Goal: Task Accomplishment & Management: Manage account settings

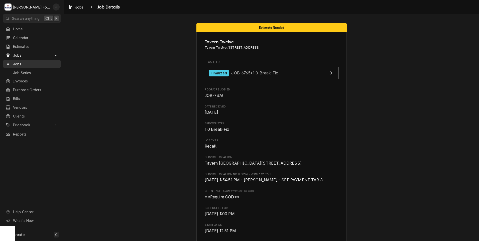
scroll to position [551, 0]
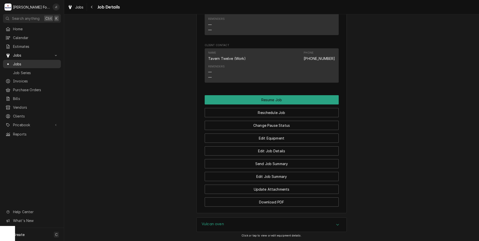
click at [22, 63] on span "Jobs" at bounding box center [35, 63] width 45 height 5
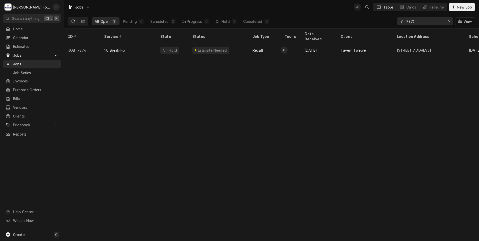
click at [445, 21] on div "7376" at bounding box center [425, 21] width 56 height 8
click at [449, 22] on icon "Erase input" at bounding box center [449, 22] width 3 height 4
click at [425, 21] on input "Dynamic Content Wrapper" at bounding box center [429, 21] width 47 height 8
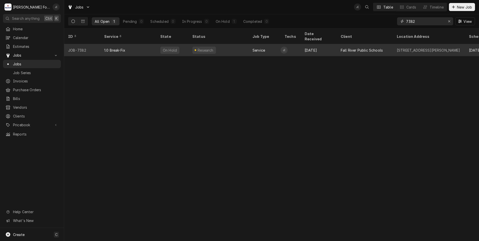
type input "7382"
click at [132, 44] on div "1.0 Break-Fix" at bounding box center [128, 50] width 56 height 12
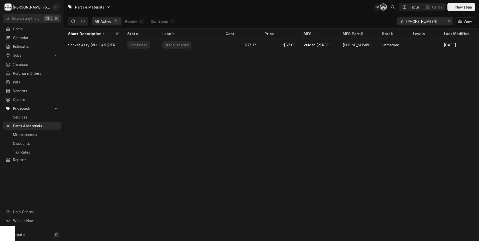
click at [449, 24] on div "Erase input" at bounding box center [449, 21] width 5 height 5
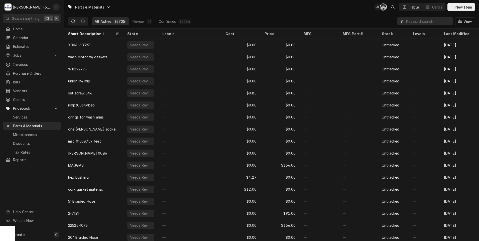
click at [426, 22] on input "Dynamic Content Wrapper" at bounding box center [428, 21] width 45 height 8
paste input "1180407"
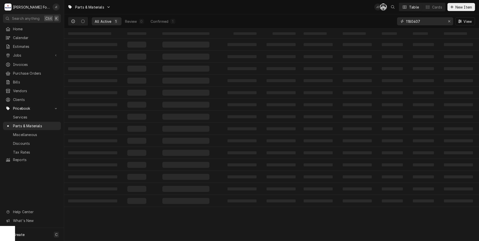
type input "1180407"
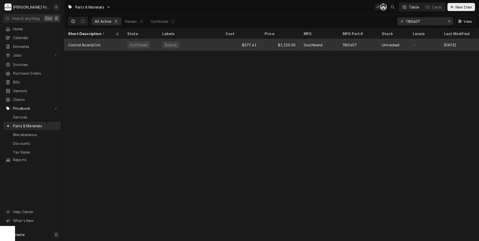
click at [200, 43] on div "Boards" at bounding box center [189, 45] width 63 height 12
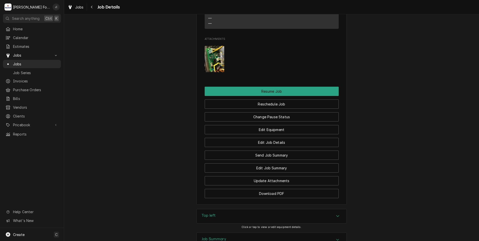
scroll to position [623, 0]
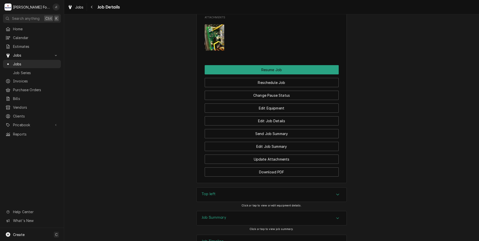
click at [220, 215] on h3 "Job Summary" at bounding box center [214, 217] width 25 height 5
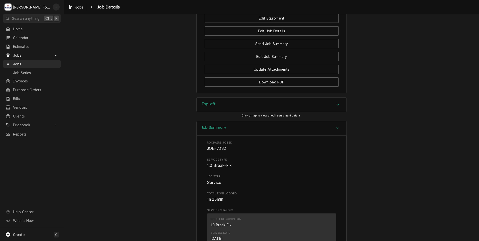
scroll to position [712, 0]
click at [210, 98] on div "Top left" at bounding box center [272, 105] width 150 height 14
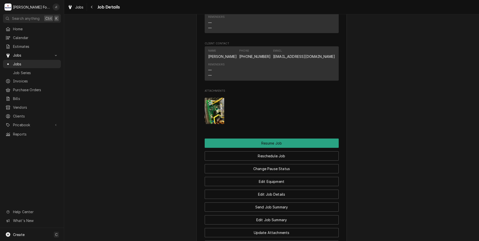
scroll to position [487, 0]
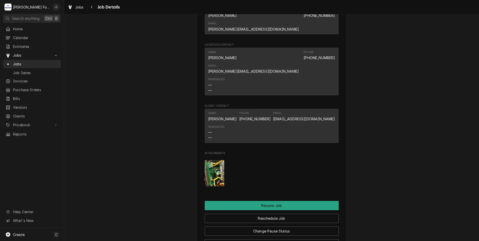
click at [207, 160] on img "Attachments" at bounding box center [215, 173] width 20 height 26
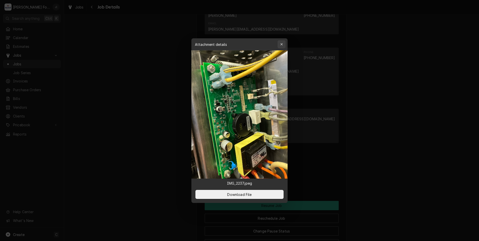
click at [283, 46] on icon "button" at bounding box center [281, 45] width 3 height 4
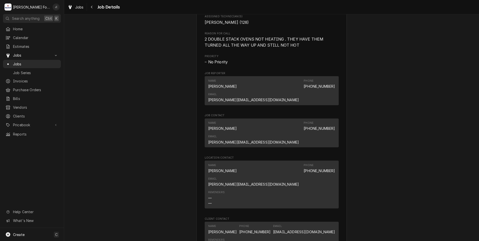
scroll to position [430, 0]
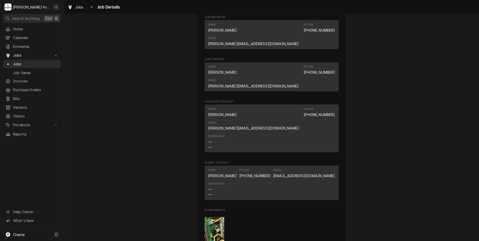
click at [212, 217] on img "Attachments" at bounding box center [215, 230] width 20 height 26
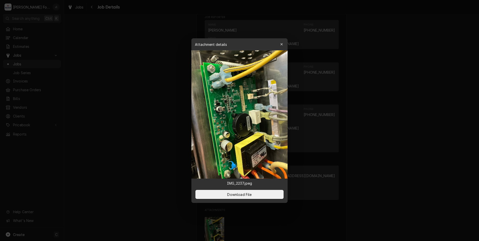
click at [283, 43] on icon "button" at bounding box center [281, 45] width 3 height 4
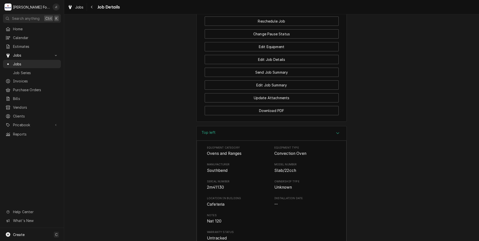
scroll to position [605, 0]
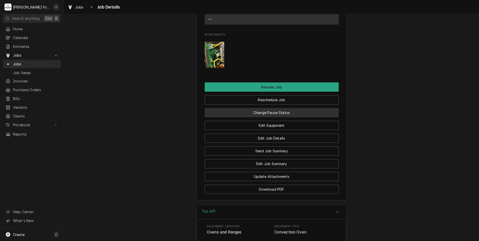
click at [280, 108] on button "Change Pause Status" at bounding box center [272, 112] width 134 height 9
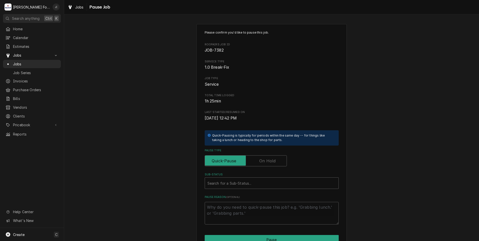
click at [265, 160] on label "Pause Type" at bounding box center [246, 160] width 82 height 11
click at [265, 160] on input "Pause Type" at bounding box center [246, 160] width 78 height 11
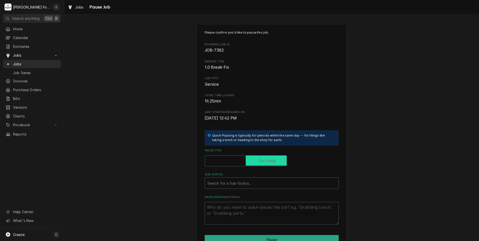
checkbox input "true"
click at [229, 189] on div "Search for a Sub-Status..." at bounding box center [272, 183] width 134 height 12
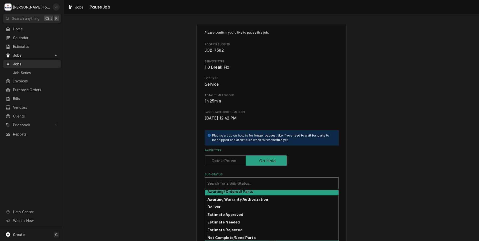
scroll to position [25, 0]
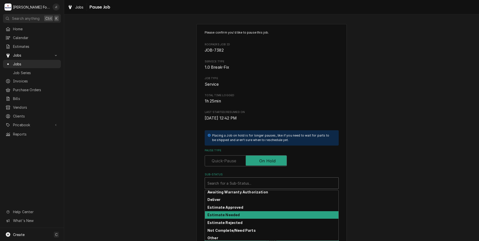
click at [228, 213] on strong "Estimate Needed" at bounding box center [223, 215] width 32 height 4
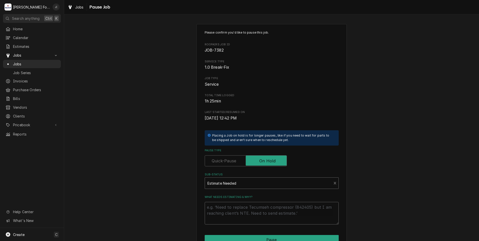
click at [227, 215] on textarea "What needs estimating & why?" at bounding box center [272, 213] width 134 height 23
type textarea "x"
type textarea "p"
type textarea "x"
type textarea "pr"
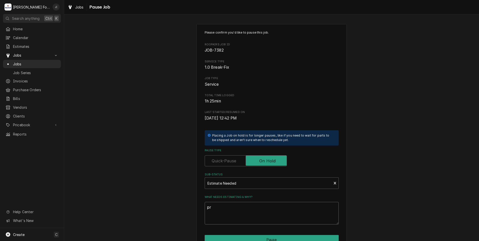
type textarea "x"
type textarea "pri"
type textarea "x"
type textarea "pric"
type textarea "x"
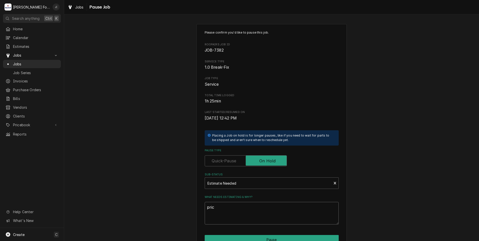
type textarea "price"
type textarea "x"
type textarea "prices"
drag, startPoint x: 181, startPoint y: 213, endPoint x: 40, endPoint y: 213, distance: 141.3
click at [70, 213] on div "Please confirm you'd like to pause this job. Roopairs Job ID JOB-7382 Service T…" at bounding box center [271, 150] width 415 height 261
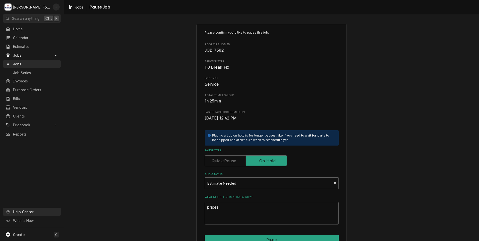
type textarea "x"
type textarea "P"
type textarea "x"
type textarea "PR"
type textarea "x"
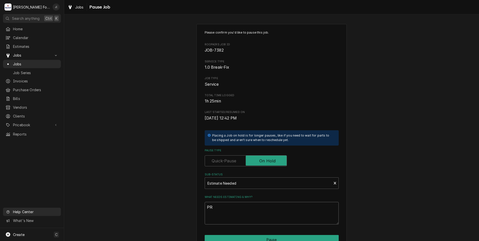
type textarea "PRI"
type textarea "x"
type textarea "PRIC"
type textarea "x"
type textarea "PRICE"
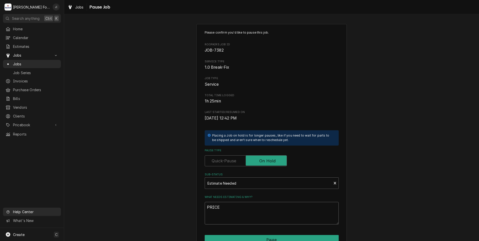
type textarea "x"
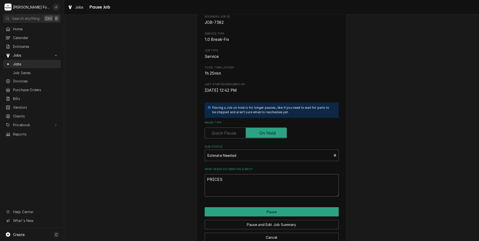
scroll to position [40, 0]
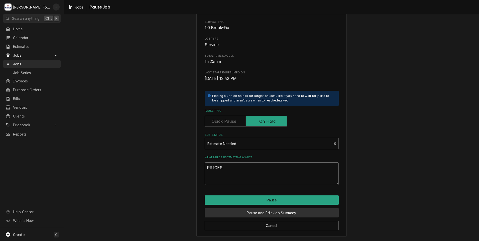
type textarea "PRICES"
click at [274, 212] on button "Pause and Edit Job Summary" at bounding box center [272, 212] width 134 height 9
type textarea "x"
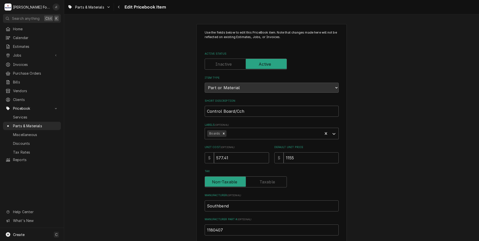
drag, startPoint x: 238, startPoint y: 158, endPoint x: 210, endPoint y: 157, distance: 28.8
click at [214, 157] on input "577.41" at bounding box center [241, 157] width 55 height 11
type textarea "x"
type input "8"
type textarea "x"
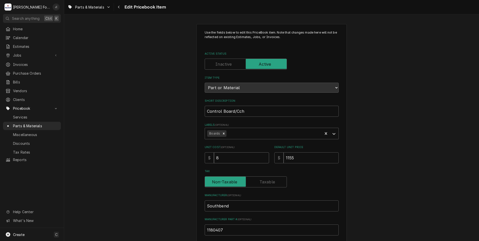
type input "84"
type textarea "x"
type input "841"
type textarea "x"
type input "841.8"
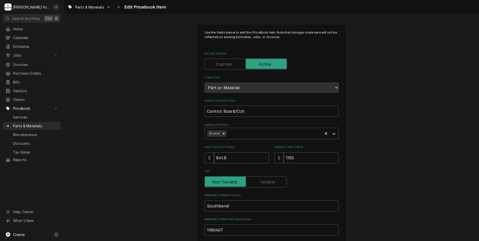
type textarea "x"
type input "841.89"
type textarea "x"
type input "1"
type textarea "x"
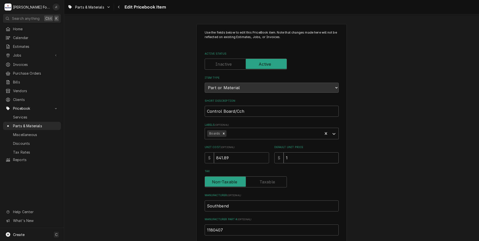
type input "16"
type textarea "x"
type input "168"
type textarea "x"
type input "1684"
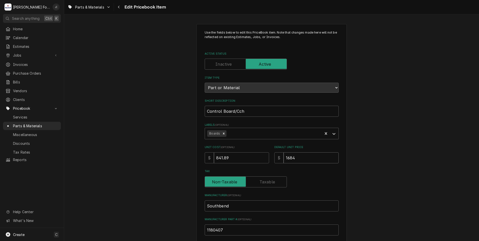
type textarea "x"
type input "1684.0"
type textarea "x"
type input "1684.00"
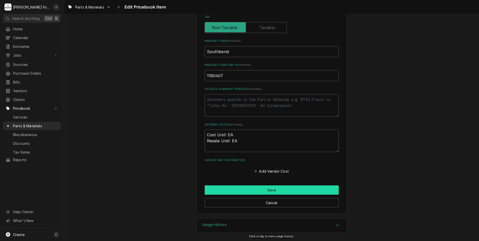
click at [230, 189] on button "Save" at bounding box center [272, 189] width 134 height 9
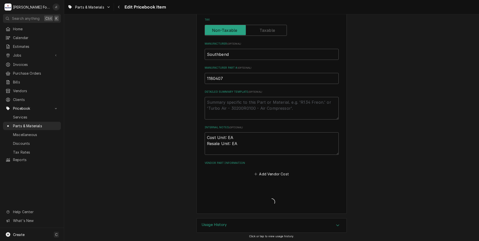
type textarea "x"
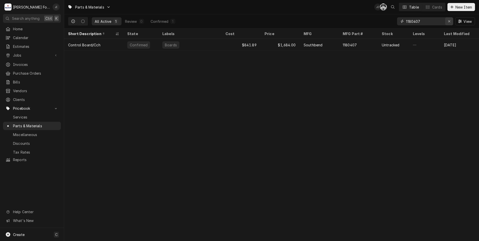
click at [449, 22] on icon "Erase input" at bounding box center [449, 21] width 2 height 2
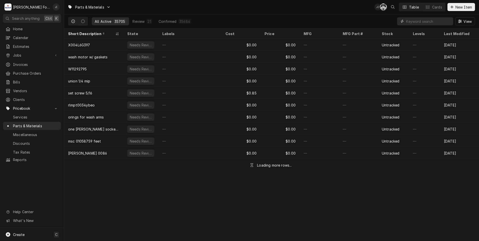
paste input "1181996"
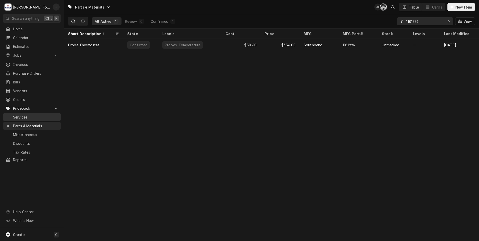
type input "1181996"
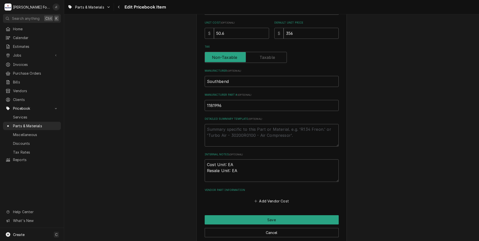
scroll to position [150, 0]
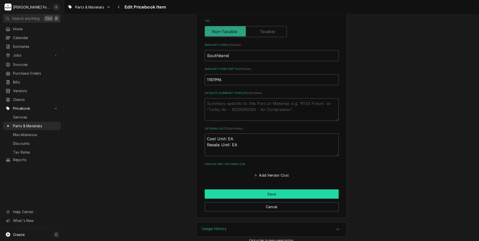
click at [264, 191] on button "Save" at bounding box center [272, 193] width 134 height 9
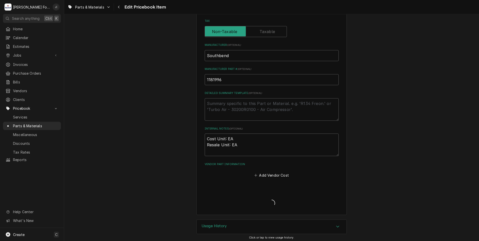
type textarea "x"
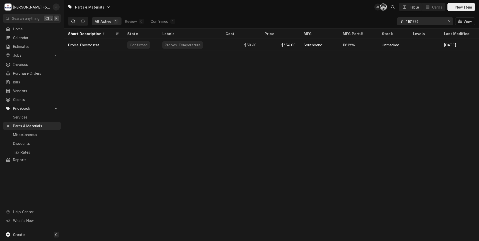
drag, startPoint x: 449, startPoint y: 22, endPoint x: 442, endPoint y: 23, distance: 6.8
click at [449, 22] on icon "Erase input" at bounding box center [449, 22] width 3 height 4
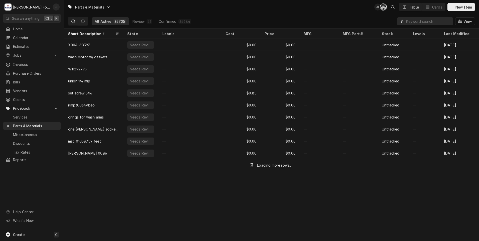
paste input "1195448"
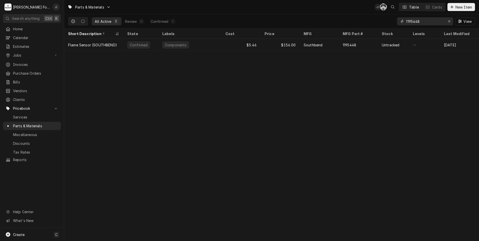
type input "1195448"
drag, startPoint x: 378, startPoint y: 43, endPoint x: 317, endPoint y: 59, distance: 62.6
click at [378, 43] on div "Untracked" at bounding box center [393, 45] width 31 height 12
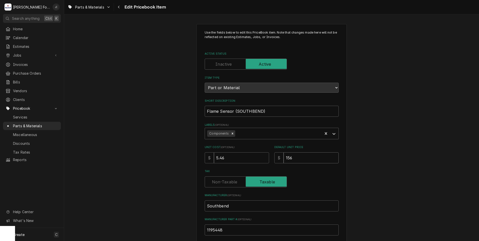
click at [284, 159] on input "156" at bounding box center [311, 157] width 55 height 11
type textarea "x"
type input "1"
type textarea "x"
type input "16"
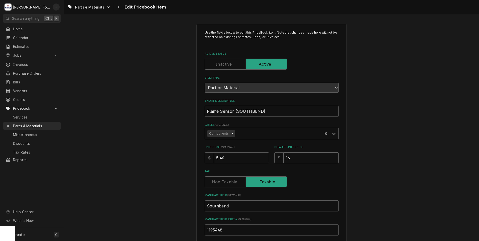
type textarea "x"
type input "164"
type textarea "x"
type input "164.0"
type textarea "x"
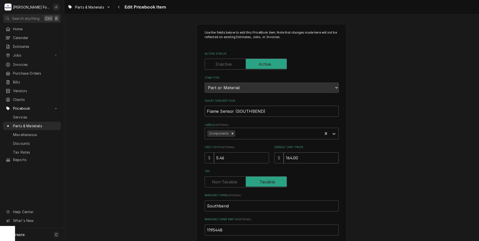
type input "164.00"
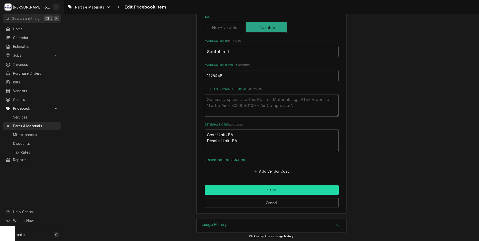
click at [224, 192] on button "Save" at bounding box center [272, 189] width 134 height 9
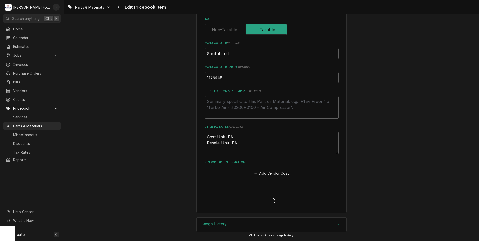
scroll to position [152, 0]
type textarea "x"
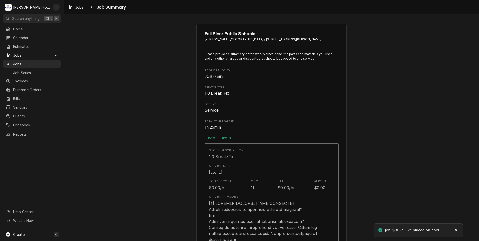
type textarea "x"
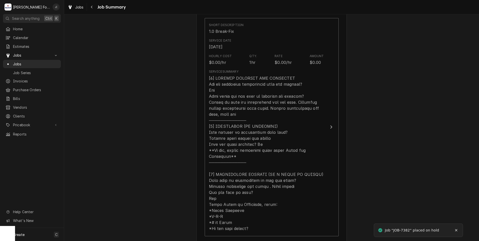
scroll to position [250, 0]
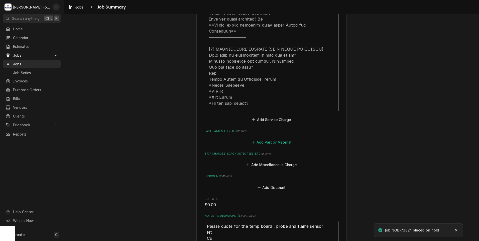
click at [269, 139] on button "Add Part or Material" at bounding box center [271, 142] width 41 height 7
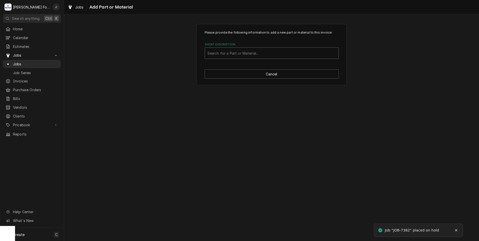
click at [214, 52] on div "Short Description" at bounding box center [271, 53] width 129 height 9
type input "1180407"
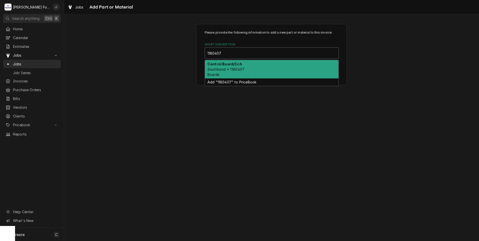
click at [220, 61] on div "Control Board/Cch Southbend • 1180407 Boards" at bounding box center [272, 69] width 134 height 18
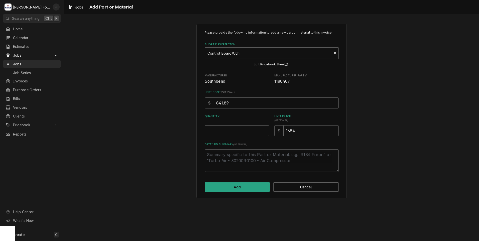
click at [230, 131] on input "Quantity" at bounding box center [237, 130] width 64 height 11
type textarea "x"
type input "1"
click at [240, 189] on button "Add" at bounding box center [237, 186] width 65 height 9
type textarea "x"
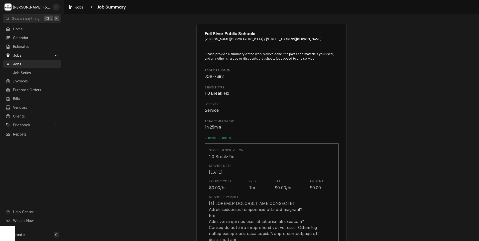
scroll to position [250, 0]
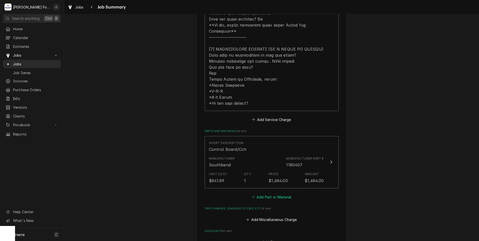
click at [264, 193] on button "Add Part or Material" at bounding box center [271, 196] width 41 height 7
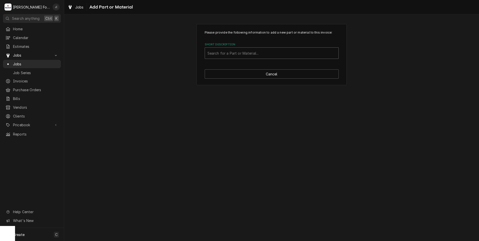
click at [228, 52] on div "Short Description" at bounding box center [271, 53] width 129 height 9
type input "1181996"
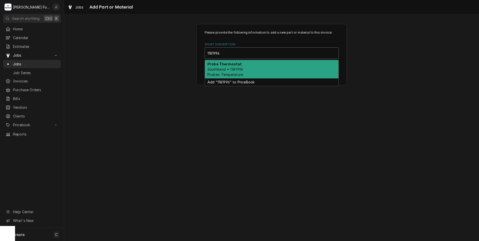
click at [268, 71] on div "Probe Thermostat Southbend • 1181996 Probes: Temperature" at bounding box center [272, 69] width 134 height 18
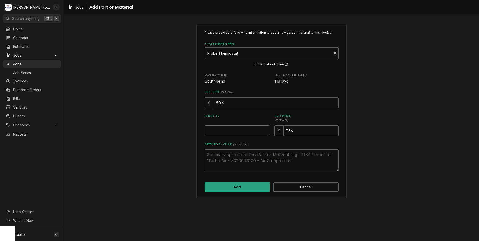
click at [243, 130] on input "Quantity" at bounding box center [237, 130] width 64 height 11
type textarea "x"
type input "1"
click at [231, 185] on button "Add" at bounding box center [237, 186] width 65 height 9
type textarea "x"
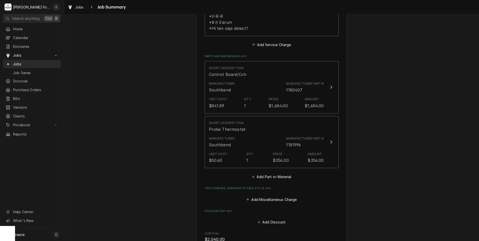
scroll to position [326, 0]
click at [261, 173] on button "Add Part or Material" at bounding box center [271, 176] width 41 height 7
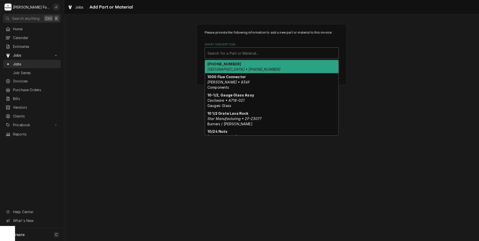
click at [230, 54] on div "Short Description" at bounding box center [271, 53] width 129 height 9
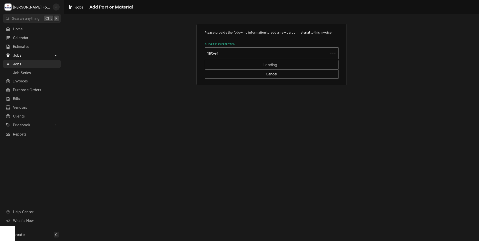
type input "1195448"
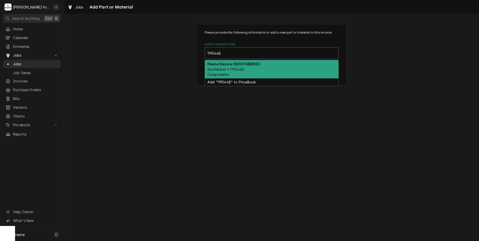
click at [233, 65] on strong "Flame Sensor (SOUTHBEND)" at bounding box center [233, 64] width 52 height 4
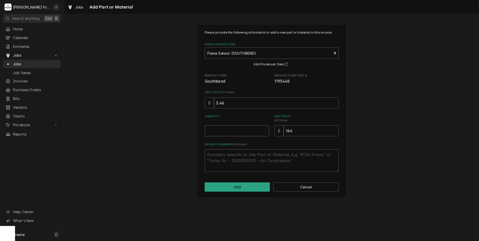
click at [227, 132] on input "Quantity" at bounding box center [237, 130] width 64 height 11
type textarea "x"
type input "1"
click at [255, 189] on button "Add" at bounding box center [237, 186] width 65 height 9
type textarea "x"
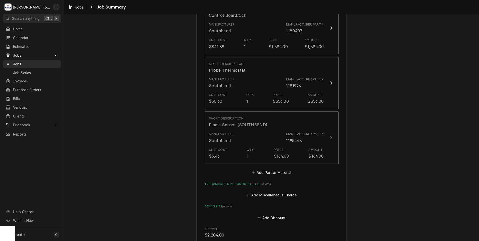
scroll to position [401, 0]
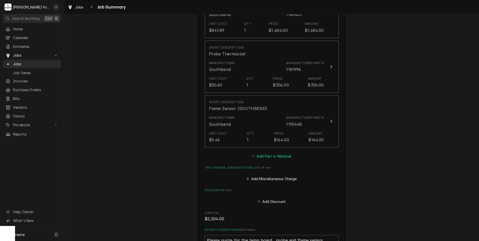
click at [263, 153] on button "Add Part or Material" at bounding box center [271, 156] width 41 height 7
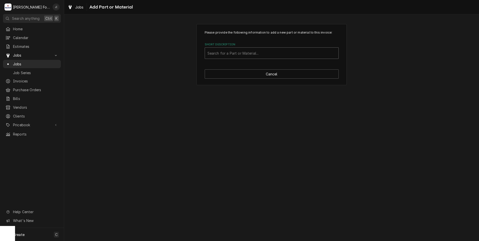
click at [244, 55] on div "Short Description" at bounding box center [271, 53] width 129 height 9
type input "SSDT"
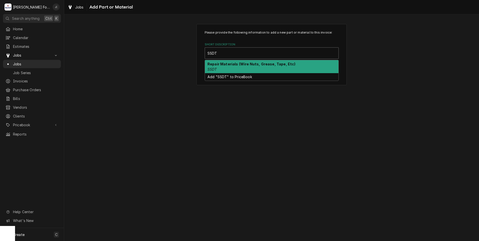
click at [264, 72] on div "Repair Materials (Wire Nuts, Grease, Tape, Etc) SSDT" at bounding box center [272, 66] width 134 height 13
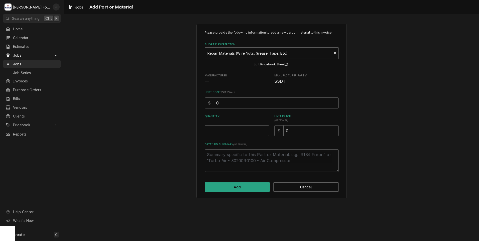
click at [232, 131] on input "Quantity" at bounding box center [237, 130] width 64 height 11
type textarea "x"
type input "1"
type textarea "x"
type input "2"
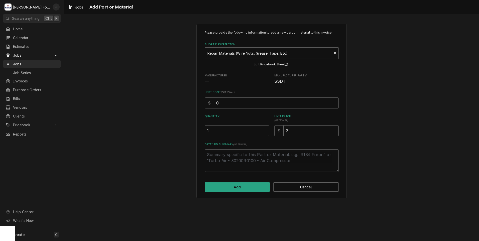
type textarea "x"
type input "20"
click at [244, 185] on button "Add" at bounding box center [237, 186] width 65 height 9
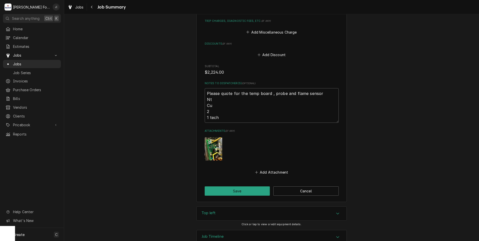
scroll to position [603, 0]
click at [251, 186] on button "Save" at bounding box center [237, 190] width 65 height 9
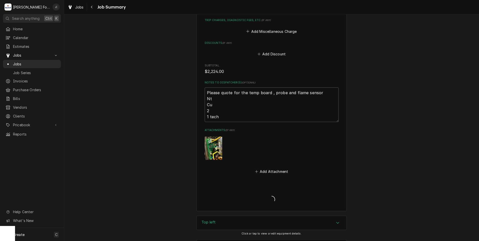
type textarea "x"
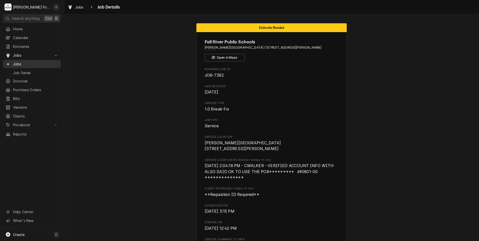
click at [28, 61] on div "Jobs" at bounding box center [32, 64] width 56 height 6
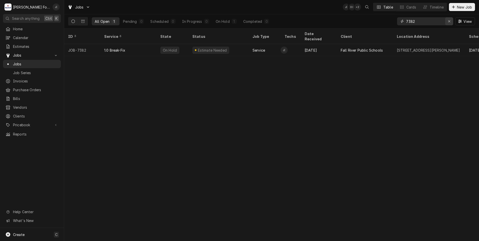
click at [449, 22] on icon "Erase input" at bounding box center [449, 22] width 3 height 4
click at [439, 22] on input "Dynamic Content Wrapper" at bounding box center [429, 21] width 47 height 8
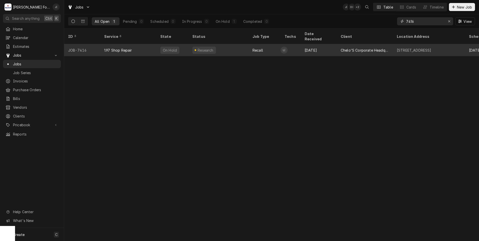
type input "7416"
click at [138, 49] on tr "JOB-7416 1.97 Shop Repair On Hold Research Recall L( [DATE] Chelo'S Corporate H…" at bounding box center [470, 50] width 812 height 12
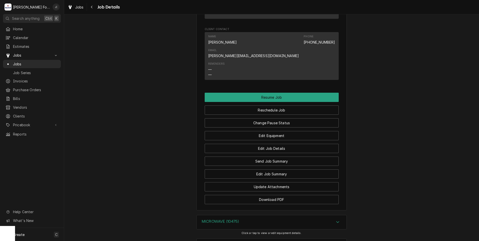
scroll to position [594, 0]
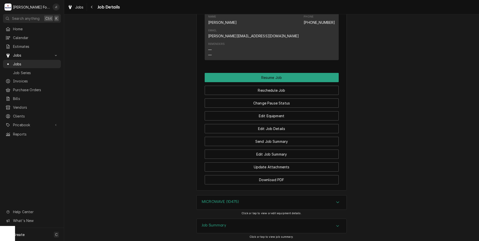
click at [218, 223] on h3 "Job Summary" at bounding box center [214, 225] width 25 height 5
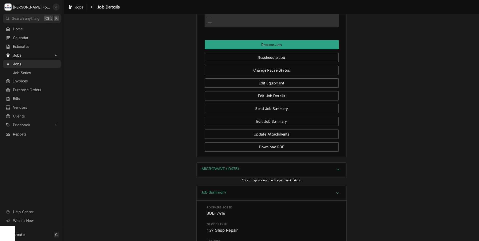
scroll to position [619, 0]
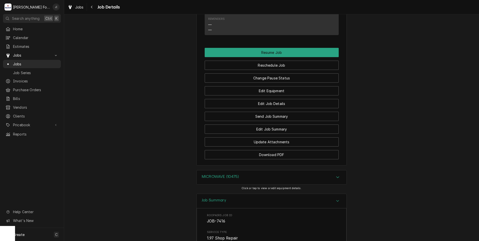
click at [230, 174] on h3 "MICROWAVE (10475)" at bounding box center [220, 176] width 37 height 5
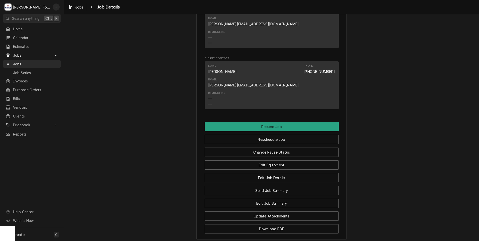
scroll to position [544, 0]
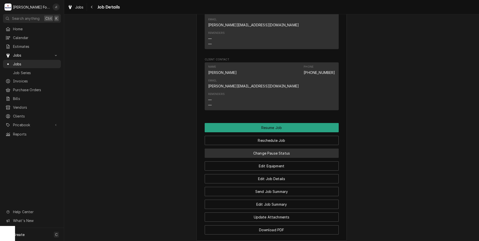
click at [261, 149] on button "Change Pause Status" at bounding box center [272, 153] width 134 height 9
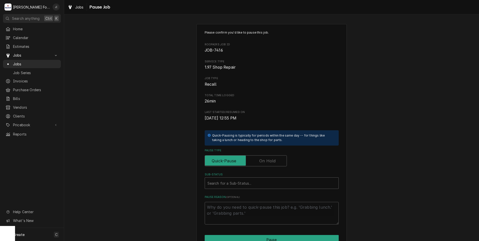
click at [267, 161] on label "Pause Type" at bounding box center [246, 160] width 82 height 11
click at [267, 161] on input "Pause Type" at bounding box center [246, 160] width 78 height 11
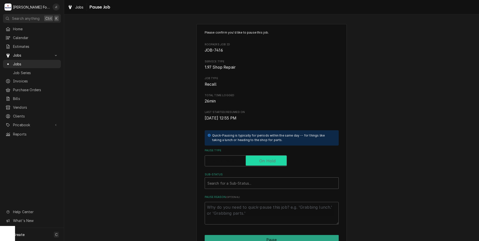
checkbox input "true"
click at [240, 185] on div "Sub-Status" at bounding box center [271, 183] width 129 height 9
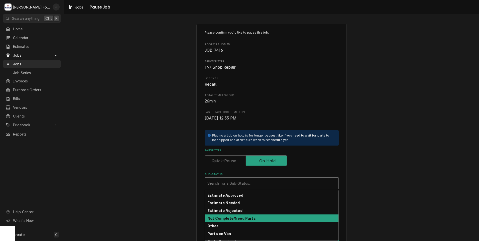
scroll to position [25, 0]
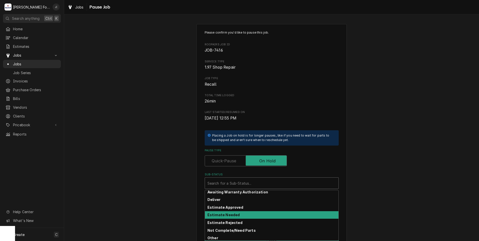
click at [231, 213] on strong "Estimate Needed" at bounding box center [223, 215] width 32 height 4
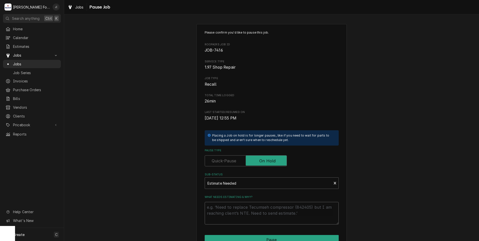
click at [233, 219] on textarea "What needs estimating & why?" at bounding box center [272, 213] width 134 height 23
type textarea "x"
type textarea "P"
type textarea "x"
type textarea "PR"
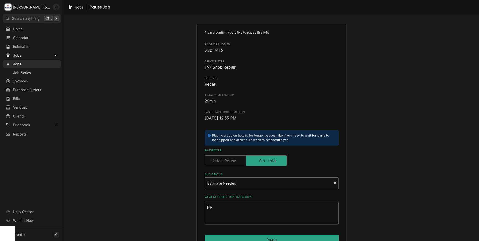
type textarea "x"
type textarea "PRI"
type textarea "x"
type textarea "PRIC"
type textarea "x"
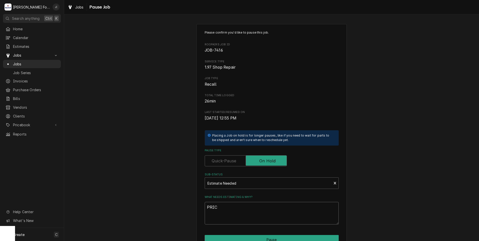
type textarea "PRICE"
type textarea "x"
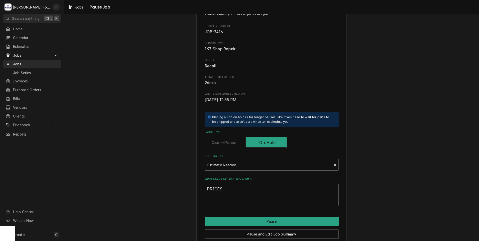
scroll to position [40, 0]
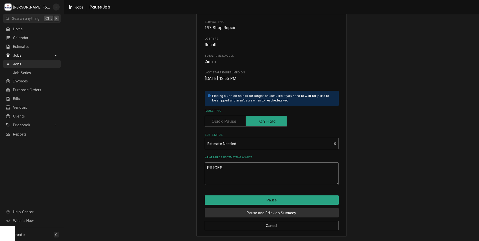
type textarea "PRICES"
click at [239, 212] on button "Pause and Edit Job Summary" at bounding box center [272, 212] width 134 height 9
type textarea "x"
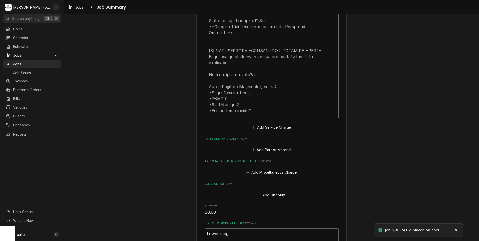
scroll to position [250, 0]
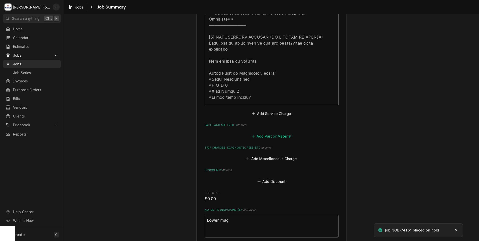
click at [263, 133] on button "Add Part or Material" at bounding box center [271, 136] width 41 height 7
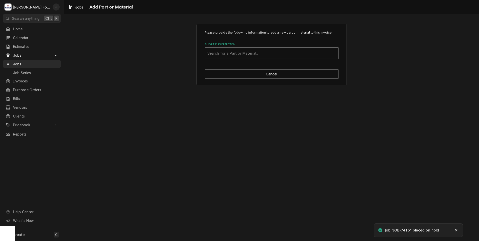
click at [216, 54] on div "Short Description" at bounding box center [271, 53] width 129 height 9
type input "RV-MZA295WRE"
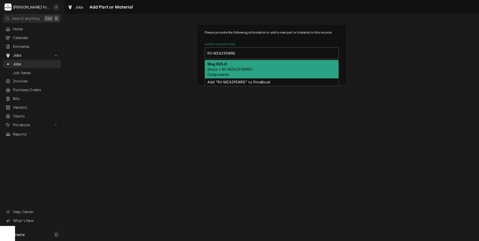
click at [230, 69] on em "Sharp • RV-MZA295WRE0" at bounding box center [229, 69] width 45 height 4
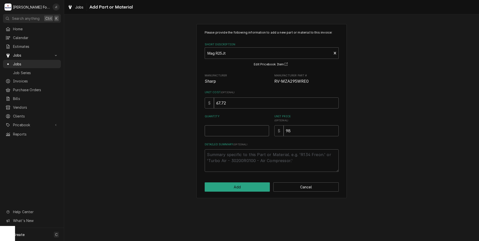
click at [243, 133] on input "Quantity" at bounding box center [237, 130] width 64 height 11
type textarea "x"
type input "1"
click at [247, 189] on button "Add" at bounding box center [237, 186] width 65 height 9
type textarea "x"
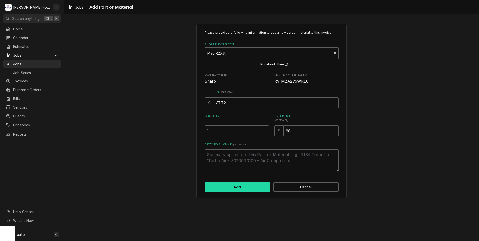
scroll to position [250, 0]
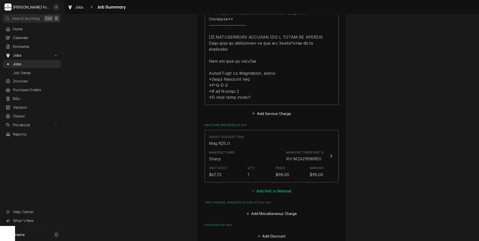
click at [259, 187] on button "Add Part or Material" at bounding box center [271, 190] width 41 height 7
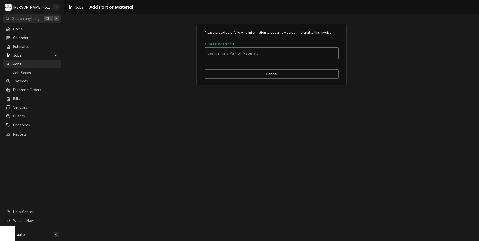
click at [232, 53] on div "Short Description" at bounding box center [271, 53] width 129 height 9
type input "SSDT"
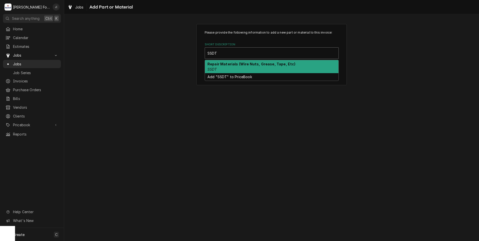
click at [228, 62] on strong "Repair Materials (Wire Nuts, Grease, Tape, Etc)" at bounding box center [251, 64] width 88 height 4
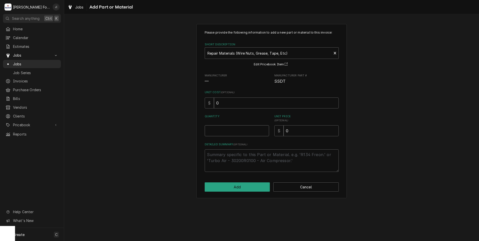
click at [230, 127] on input "Quantity" at bounding box center [237, 130] width 64 height 11
type textarea "x"
type input "1"
type textarea "x"
type input "2"
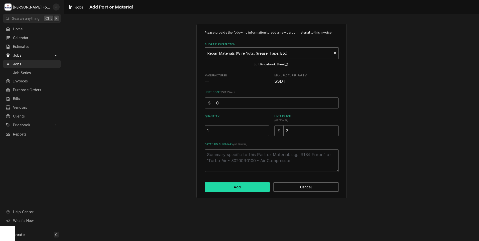
click at [249, 190] on button "Add" at bounding box center [237, 186] width 65 height 9
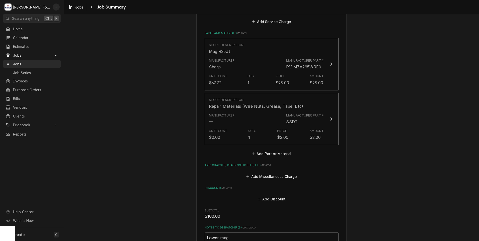
scroll to position [401, 0]
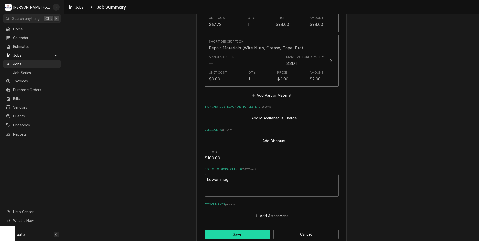
click at [241, 230] on button "Save" at bounding box center [237, 234] width 65 height 9
type textarea "x"
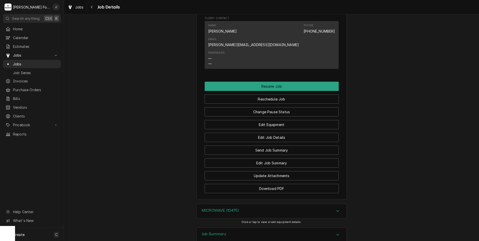
scroll to position [594, 0]
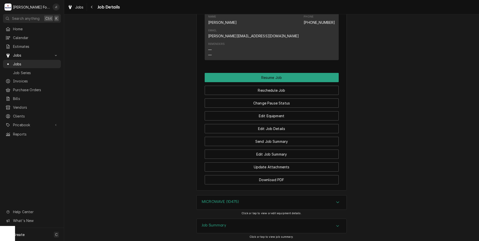
click at [205, 223] on h3 "Job Summary" at bounding box center [214, 225] width 25 height 5
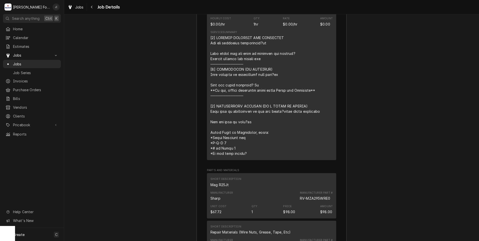
scroll to position [945, 0]
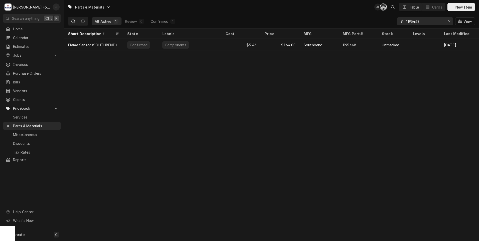
click at [450, 22] on icon "Erase input" at bounding box center [449, 22] width 3 height 4
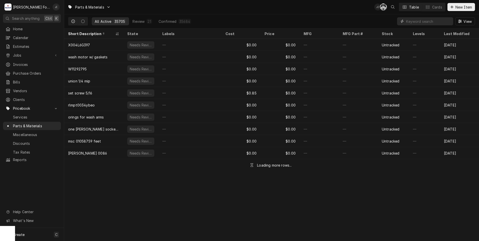
paste input "00-123934"
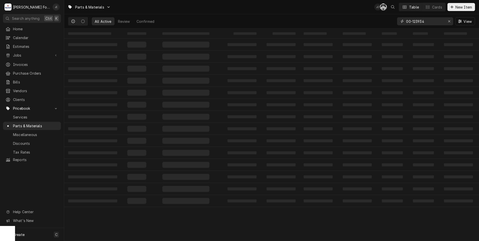
type input "00-123934"
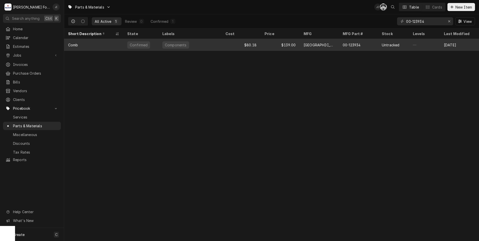
click at [232, 44] on div "$80.18" at bounding box center [240, 45] width 39 height 12
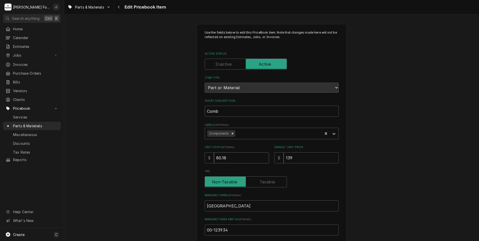
drag, startPoint x: 235, startPoint y: 160, endPoint x: 148, endPoint y: 157, distance: 87.2
click at [165, 158] on div "Use the fields below to edit this PriceBook item. Note that changes made here w…" at bounding box center [271, 196] width 415 height 353
type textarea "x"
type input "1"
type textarea "x"
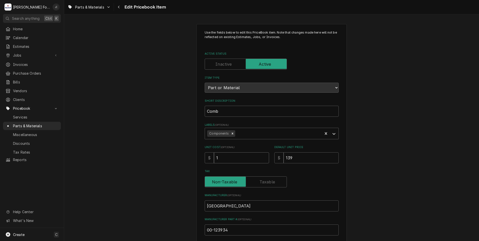
type input "10"
type textarea "x"
type input "105"
type textarea "x"
type input "105.0"
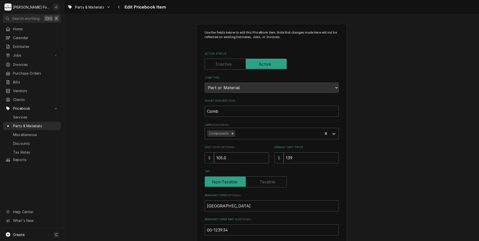
type textarea "x"
type input "105.00"
click at [294, 158] on input "139" at bounding box center [311, 157] width 55 height 11
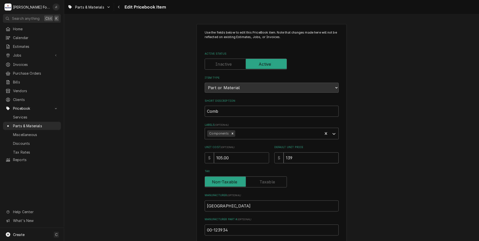
click at [294, 158] on input "139" at bounding box center [311, 157] width 55 height 11
type textarea "x"
type input "1"
type textarea "x"
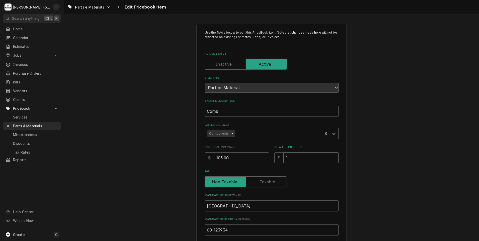
type input "13"
type textarea "x"
type input "137"
type textarea "x"
type input "137.0"
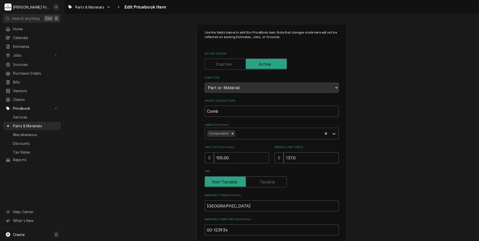
type textarea "x"
type input "137.00"
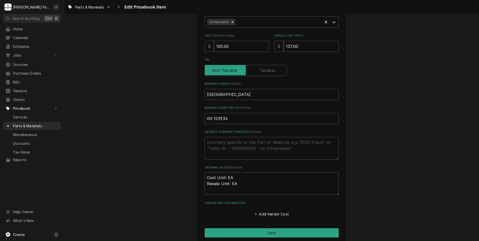
scroll to position [154, 0]
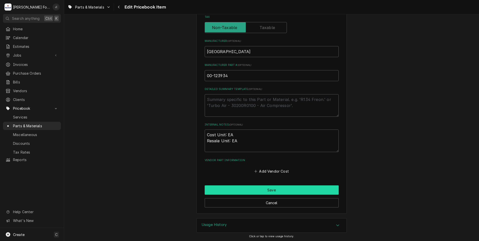
click at [257, 188] on button "Save" at bounding box center [272, 189] width 134 height 9
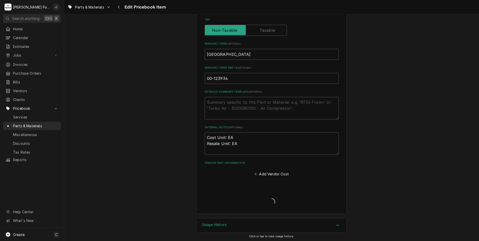
type textarea "x"
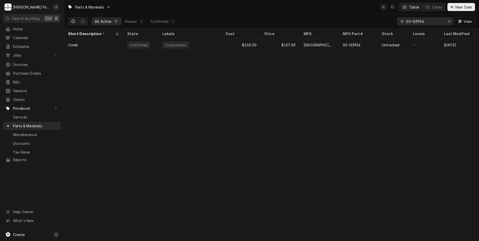
drag, startPoint x: 451, startPoint y: 21, endPoint x: 438, endPoint y: 19, distance: 13.4
click at [450, 21] on icon "Erase input" at bounding box center [449, 22] width 3 height 4
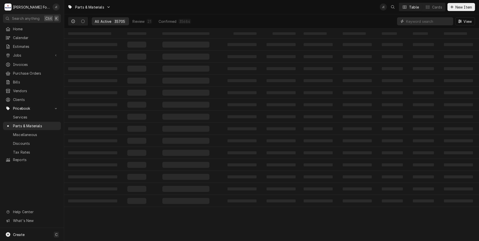
paste input "RTRN-A594WRE0"
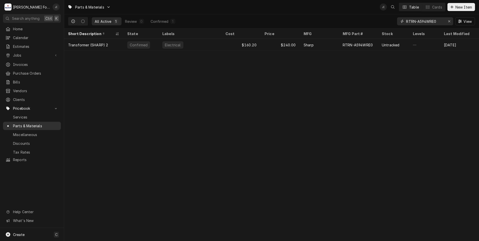
type input "RTRN-A594WRE0"
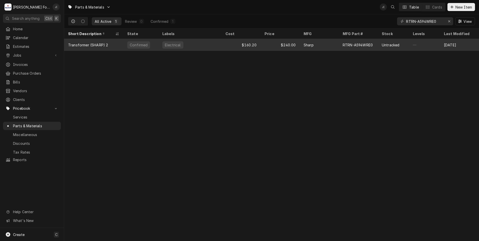
click at [269, 46] on div "$240.00" at bounding box center [280, 45] width 39 height 12
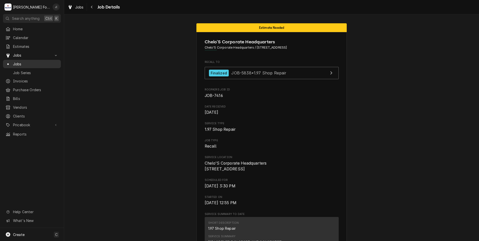
click at [18, 65] on link "Jobs" at bounding box center [32, 64] width 58 height 8
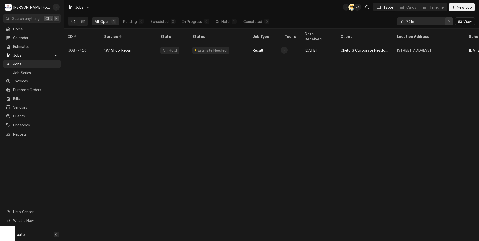
click at [449, 22] on icon "Erase input" at bounding box center [449, 22] width 3 height 4
click at [440, 22] on input "Dynamic Content Wrapper" at bounding box center [429, 21] width 47 height 8
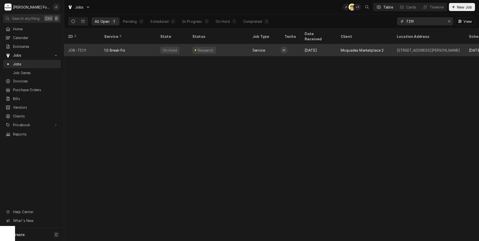
type input "7319"
click at [178, 45] on div "On Hold" at bounding box center [172, 50] width 32 height 12
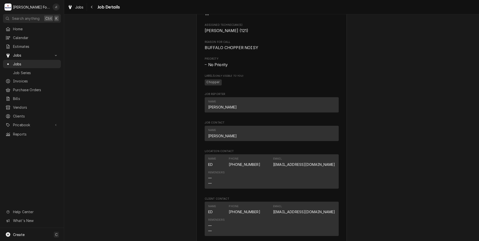
scroll to position [451, 0]
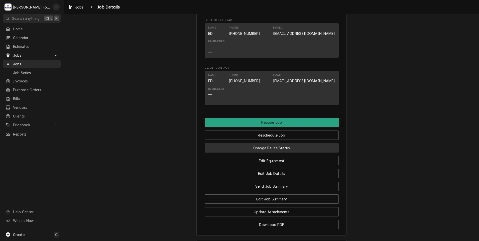
click at [287, 153] on button "Change Pause Status" at bounding box center [272, 147] width 134 height 9
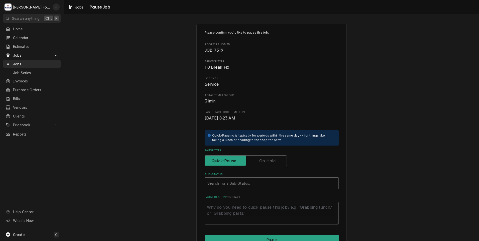
click at [269, 162] on label "Pause Type" at bounding box center [246, 160] width 82 height 11
click at [269, 162] on input "Pause Type" at bounding box center [246, 160] width 78 height 11
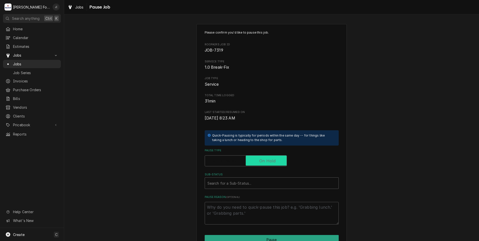
checkbox input "true"
click at [258, 178] on div "Search for a Sub-Status..." at bounding box center [272, 183] width 134 height 11
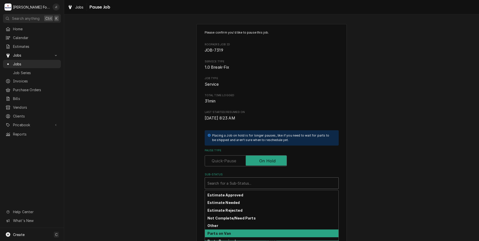
scroll to position [30, 0]
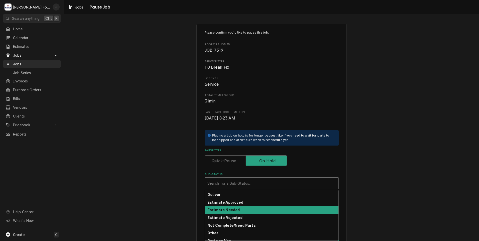
click at [236, 213] on div "Estimate Needed" at bounding box center [272, 210] width 134 height 8
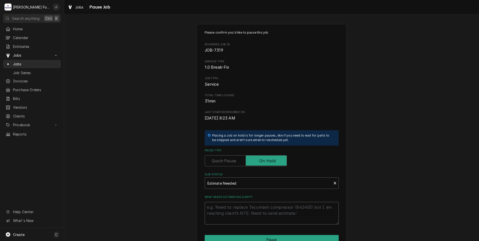
click at [235, 216] on textarea "What needs estimating & why?" at bounding box center [272, 213] width 134 height 23
type textarea "x"
type textarea "P"
type textarea "x"
type textarea "PR"
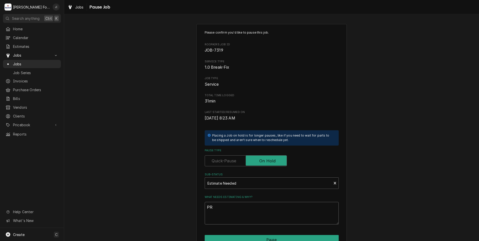
type textarea "x"
type textarea "PRI"
type textarea "x"
type textarea "PRIC"
type textarea "x"
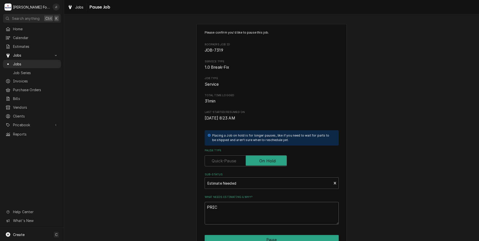
type textarea "PRICE"
type textarea "x"
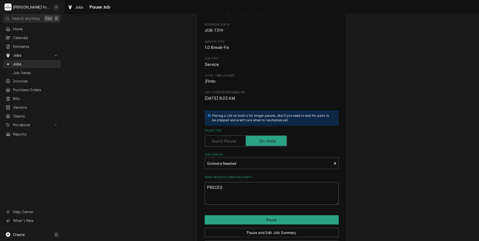
scroll to position [40, 0]
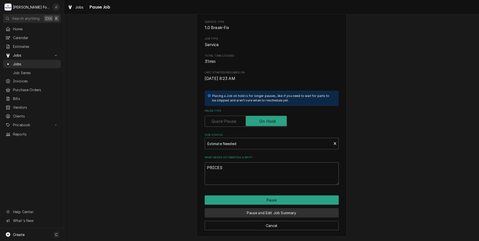
type textarea "PRICES"
click at [270, 214] on button "Pause and Edit Job Summary" at bounding box center [272, 212] width 134 height 9
type textarea "x"
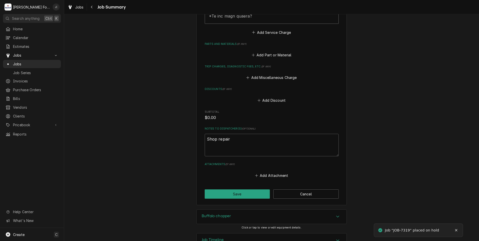
scroll to position [276, 0]
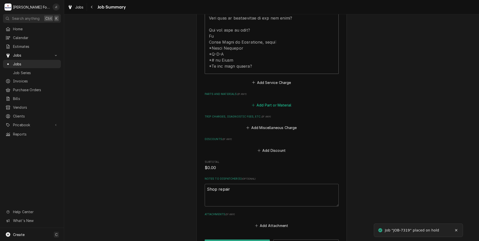
click at [269, 102] on button "Add Part or Material" at bounding box center [271, 105] width 41 height 7
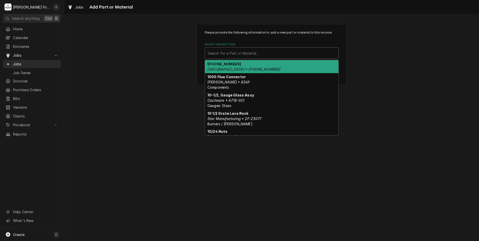
click at [225, 50] on div "Short Description" at bounding box center [271, 53] width 129 height 9
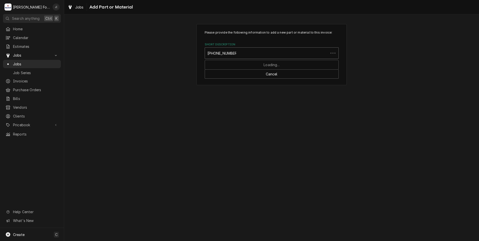
type input "[PHONE_NUMBER]"
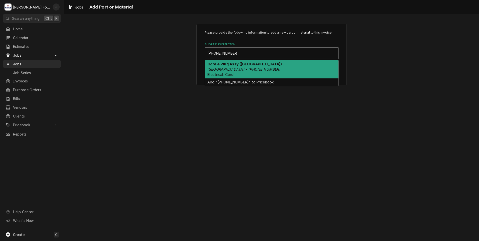
click at [241, 70] on em "[GEOGRAPHIC_DATA] • [PHONE_NUMBER]" at bounding box center [243, 69] width 73 height 4
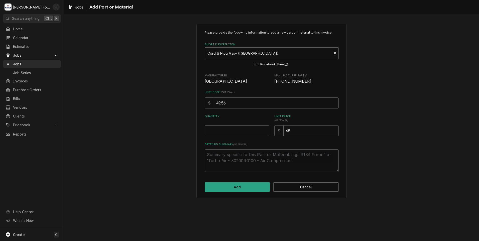
click at [235, 133] on input "Quantity" at bounding box center [237, 130] width 64 height 11
type textarea "x"
type input "1"
drag, startPoint x: 244, startPoint y: 187, endPoint x: 233, endPoint y: 194, distance: 13.2
click at [236, 194] on div "Please provide the following information to add a new part or material to this …" at bounding box center [271, 111] width 150 height 174
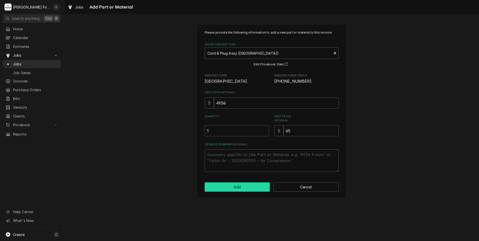
click at [236, 190] on button "Add" at bounding box center [237, 186] width 65 height 9
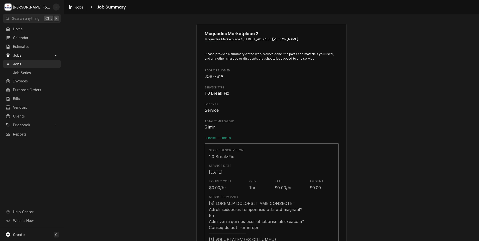
type textarea "x"
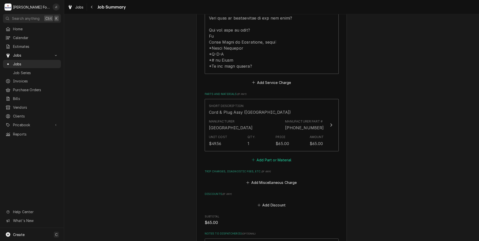
click at [281, 156] on button "Add Part or Material" at bounding box center [271, 159] width 41 height 7
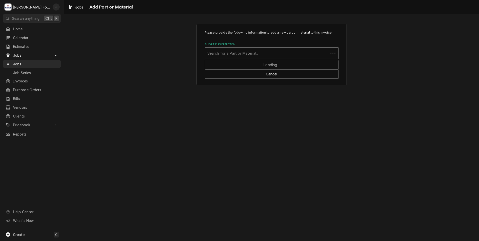
click at [287, 54] on div "Short Description" at bounding box center [266, 53] width 118 height 9
type input "00-123934"
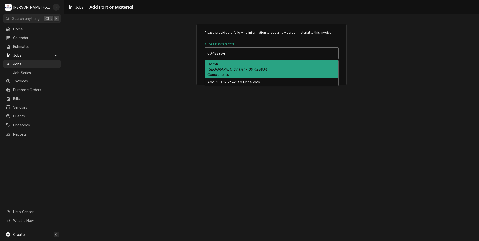
click at [258, 64] on div "Comb Hobart • 00-123934 Components" at bounding box center [272, 69] width 134 height 18
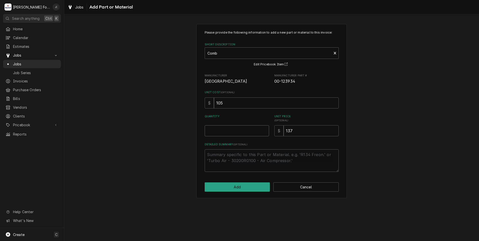
click at [230, 130] on input "Quantity" at bounding box center [237, 130] width 64 height 11
type textarea "x"
type input "1"
click at [257, 190] on button "Add" at bounding box center [237, 186] width 65 height 9
type textarea "x"
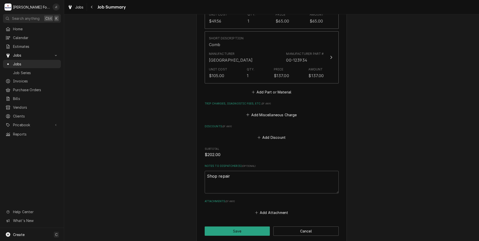
scroll to position [401, 0]
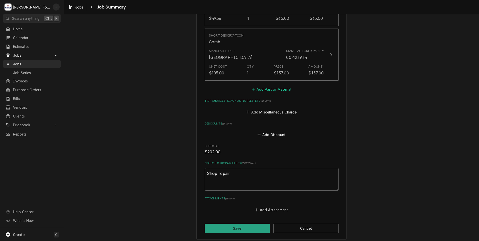
click at [277, 86] on button "Add Part or Material" at bounding box center [271, 89] width 41 height 7
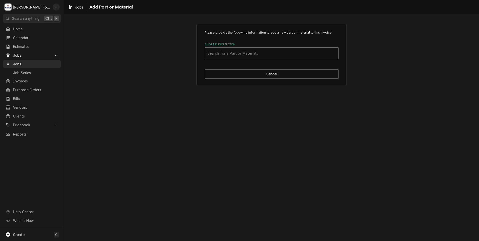
drag, startPoint x: 231, startPoint y: 51, endPoint x: 230, endPoint y: 48, distance: 3.3
click at [231, 51] on div "Short Description" at bounding box center [271, 53] width 129 height 9
type input "SSDT"
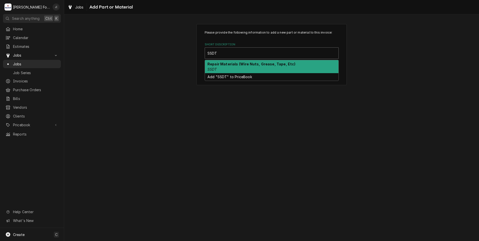
click at [227, 65] on strong "Repair Materials (Wire Nuts, Grease, Tape, Etc)" at bounding box center [251, 64] width 88 height 4
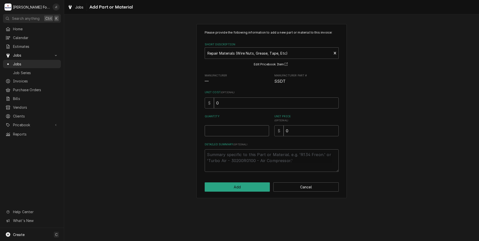
click at [238, 134] on input "Quantity" at bounding box center [237, 130] width 64 height 11
type textarea "x"
type input "1"
type textarea "x"
type input "6"
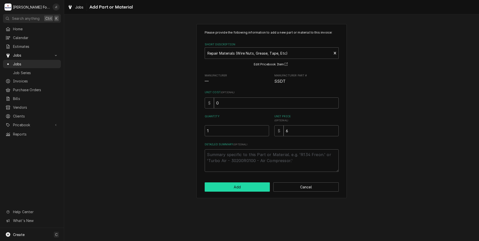
click at [236, 189] on button "Add" at bounding box center [237, 186] width 65 height 9
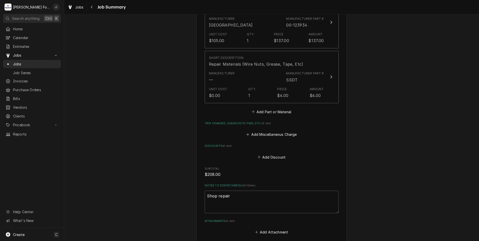
scroll to position [500, 0]
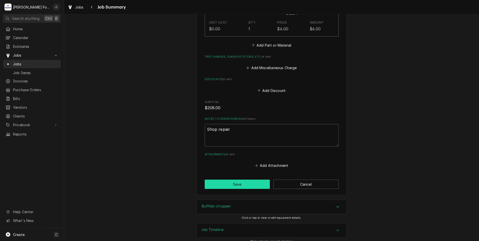
click at [238, 180] on button "Save" at bounding box center [237, 184] width 65 height 9
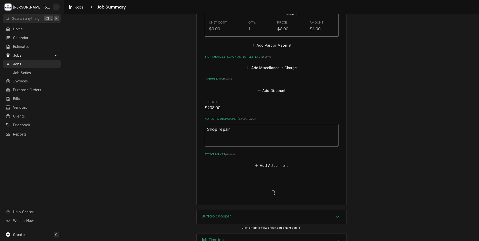
type textarea "x"
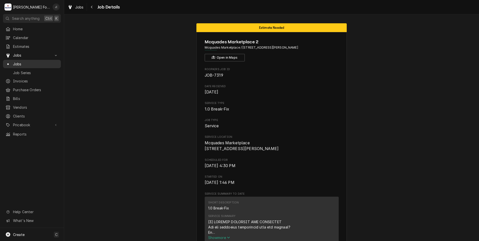
drag, startPoint x: 44, startPoint y: 60, endPoint x: 47, endPoint y: 59, distance: 3.0
click at [44, 61] on span "Jobs" at bounding box center [35, 63] width 45 height 5
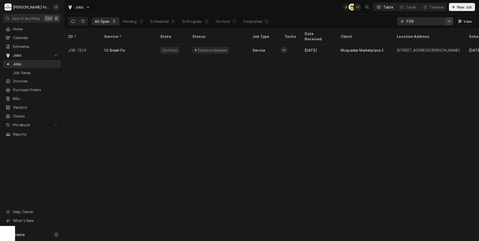
click at [451, 23] on icon "Erase input" at bounding box center [449, 22] width 3 height 4
click at [431, 21] on input "Dynamic Content Wrapper" at bounding box center [429, 21] width 47 height 8
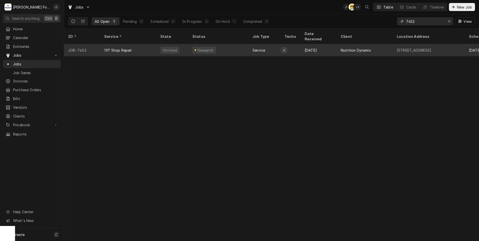
type input "7452"
click at [256, 48] on div "Service" at bounding box center [258, 50] width 13 height 5
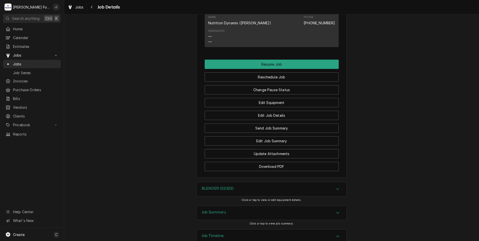
scroll to position [566, 0]
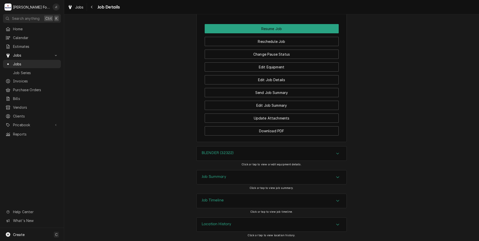
click at [228, 155] on h3 "BLENDER (32322)" at bounding box center [218, 153] width 32 height 5
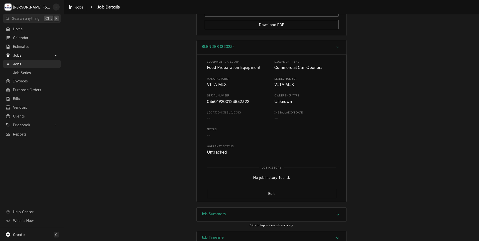
scroll to position [709, 0]
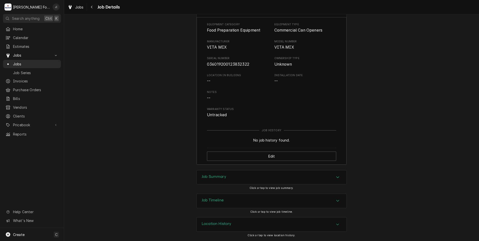
click at [225, 175] on div "Job Summary" at bounding box center [272, 177] width 150 height 14
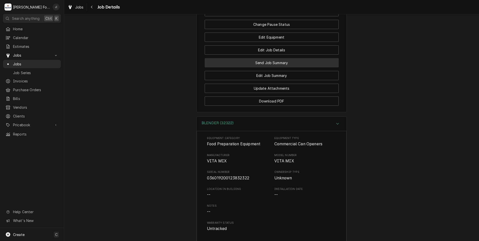
scroll to position [545, 0]
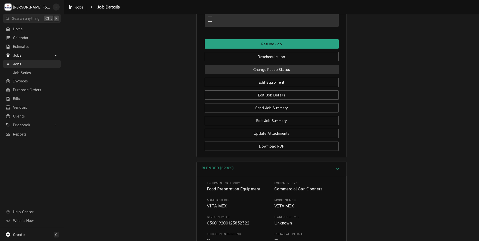
click at [270, 74] on button "Change Pause Status" at bounding box center [272, 69] width 134 height 9
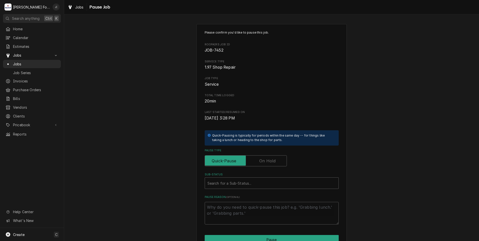
click at [263, 160] on label "Pause Type" at bounding box center [246, 160] width 82 height 11
click at [263, 160] on input "Pause Type" at bounding box center [246, 160] width 78 height 11
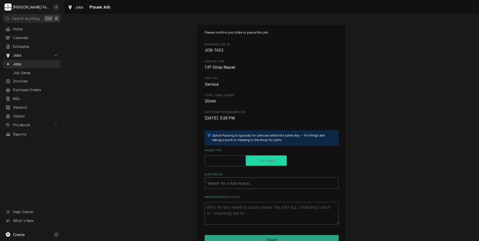
checkbox input "true"
click at [242, 182] on div "Sub-Status" at bounding box center [271, 183] width 129 height 9
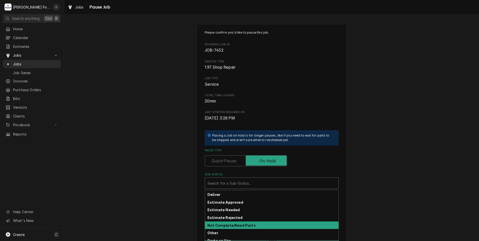
scroll to position [30, 0]
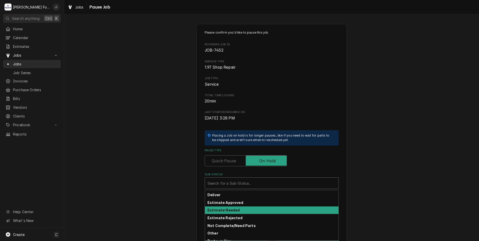
click at [235, 211] on div "Estimate Needed" at bounding box center [272, 210] width 134 height 8
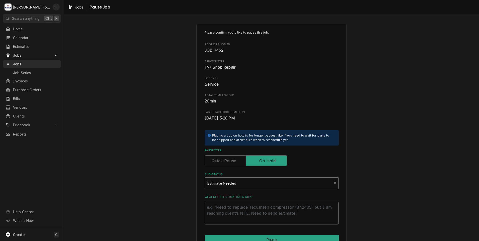
click at [234, 215] on textarea "What needs estimating & why?" at bounding box center [272, 213] width 134 height 23
type textarea "x"
type textarea "P"
type textarea "x"
type textarea "PR"
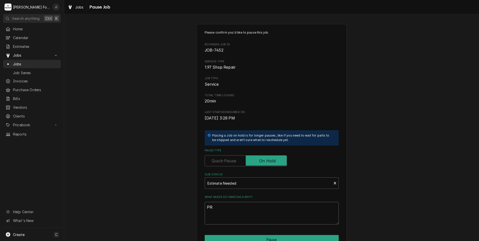
type textarea "x"
type textarea "PRI"
type textarea "x"
type textarea "PRIC"
type textarea "x"
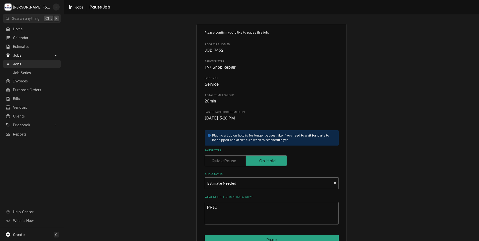
type textarea "PRICE"
type textarea "x"
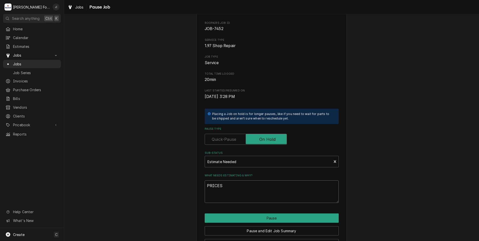
scroll to position [40, 0]
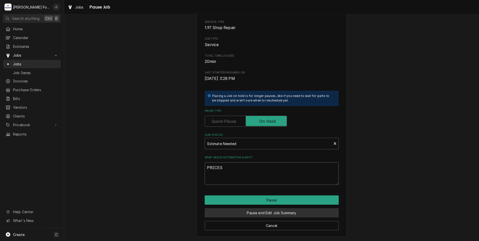
type textarea "PRICES"
click at [235, 211] on button "Pause and Edit Job Summary" at bounding box center [272, 212] width 134 height 9
type textarea "x"
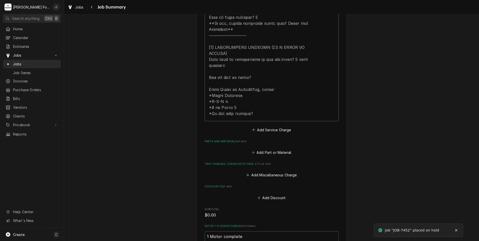
scroll to position [347, 0]
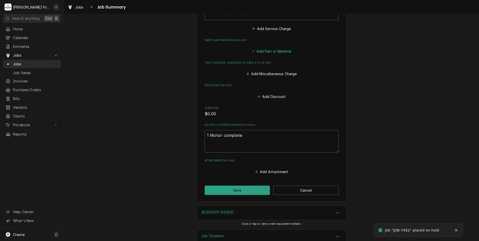
click at [275, 48] on button "Add Part or Material" at bounding box center [271, 51] width 41 height 7
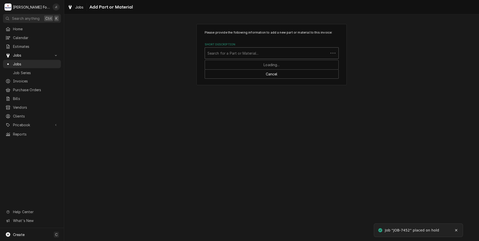
click at [239, 50] on div "Short Description" at bounding box center [266, 53] width 118 height 9
type input "015287"
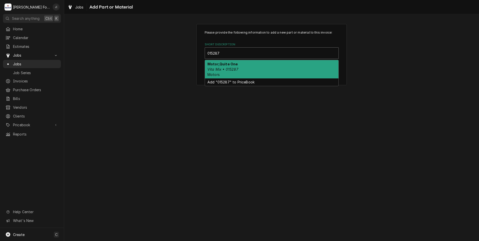
click at [238, 68] on div "Motor,Quite One Vita Mix • 015287 Motors" at bounding box center [272, 69] width 134 height 18
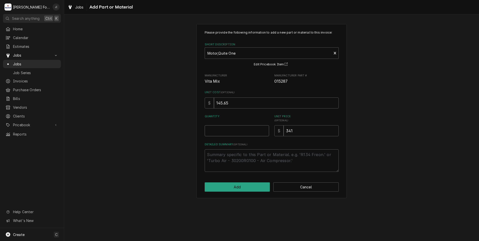
drag, startPoint x: 243, startPoint y: 129, endPoint x: 237, endPoint y: 124, distance: 7.9
click at [243, 129] on input "Quantity" at bounding box center [237, 130] width 64 height 11
type textarea "x"
type input "1"
click at [255, 191] on button "Add" at bounding box center [237, 186] width 65 height 9
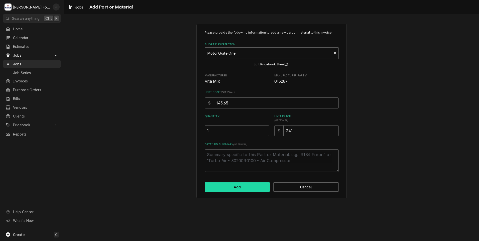
type textarea "x"
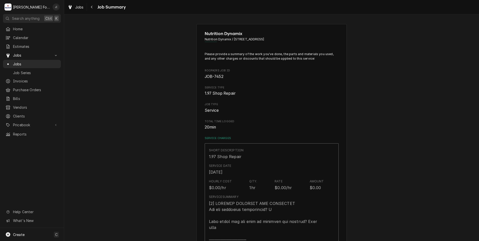
scroll to position [359, 0]
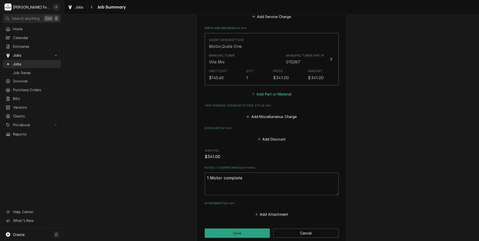
click at [284, 90] on button "Add Part or Material" at bounding box center [271, 93] width 41 height 7
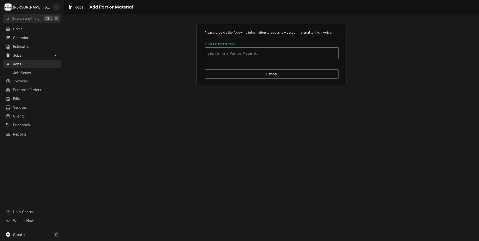
click at [246, 52] on div "Short Description" at bounding box center [271, 53] width 129 height 9
type input "SSDT"
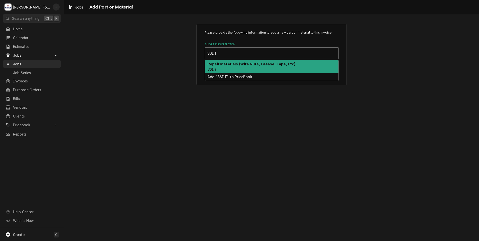
click at [236, 68] on div "Repair Materials (Wire Nuts, Grease, Tape, Etc) SSDT" at bounding box center [272, 66] width 134 height 13
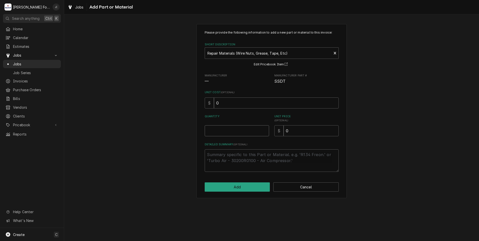
click at [242, 132] on input "Quantity" at bounding box center [237, 130] width 64 height 11
type textarea "x"
type input "1"
type textarea "x"
type input "2"
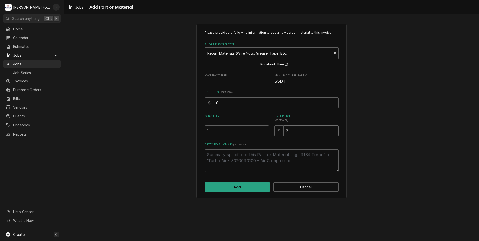
type textarea "x"
type input "8"
click at [248, 186] on button "Add" at bounding box center [237, 186] width 65 height 9
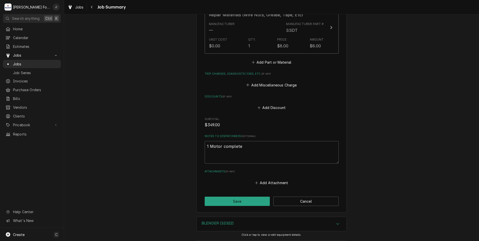
scroll to position [447, 0]
click at [230, 196] on button "Save" at bounding box center [237, 200] width 65 height 9
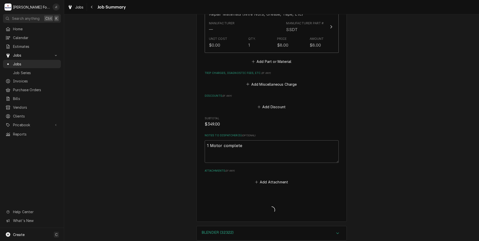
type textarea "x"
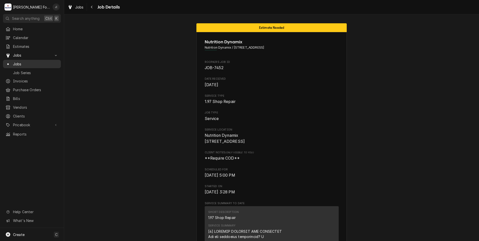
click at [32, 62] on span "Jobs" at bounding box center [35, 63] width 45 height 5
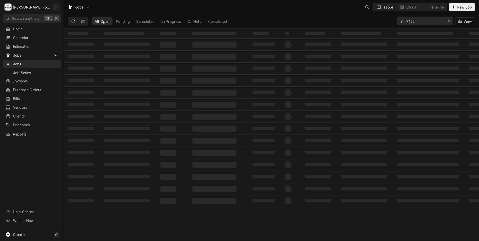
click at [291, 66] on div "‌ ‌ ‌ ‌ ‌ ‌ ‌ ‌ ‌ ‌ ‌ ‌ ‌ ‌ ‌ ‌ ‌ ‌ ‌ ‌ ‌ ‌ ‌ ‌ ‌ ‌ ‌ ‌ ‌ ‌ ‌ ‌ ‌ ‌ ‌ ‌ ‌ ‌ ‌ ‌…" at bounding box center [271, 135] width 415 height 212
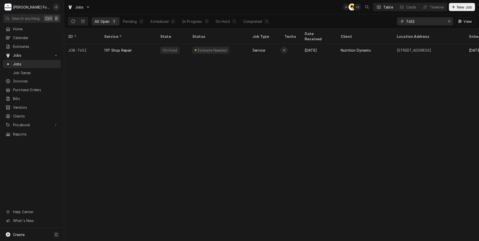
drag, startPoint x: 418, startPoint y: 23, endPoint x: 358, endPoint y: 26, distance: 60.2
click at [359, 26] on div "All Open 1 Pending 0 Scheduled 0 In Progress 0 On Hold 1 Completed 0 7452 View" at bounding box center [271, 21] width 407 height 14
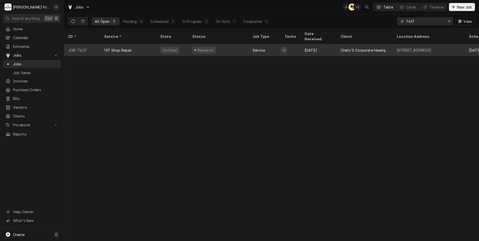
type input "7417"
click at [195, 48] on div "Research" at bounding box center [218, 50] width 60 height 12
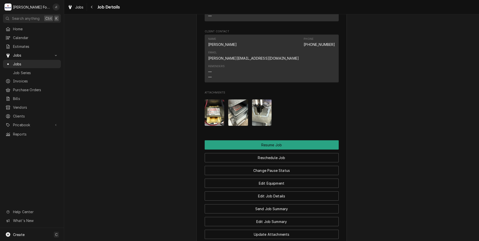
scroll to position [594, 0]
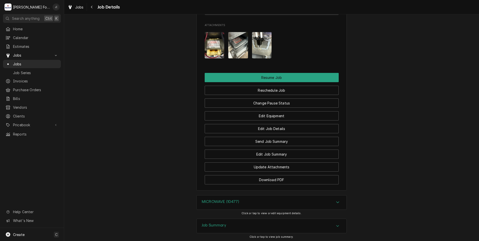
click at [218, 199] on h3 "MICROWAVE (10477)" at bounding box center [220, 201] width 37 height 5
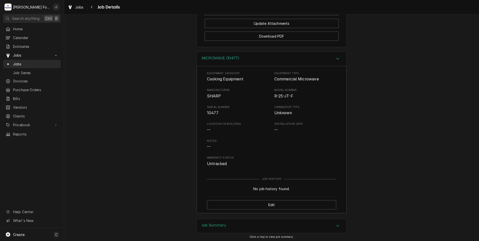
click at [197, 219] on div "Job Summary" at bounding box center [272, 226] width 150 height 14
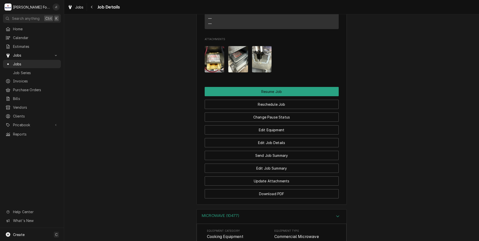
scroll to position [497, 0]
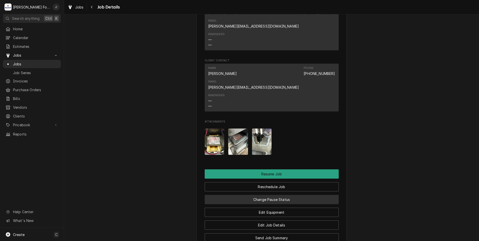
click at [269, 195] on button "Change Pause Status" at bounding box center [272, 199] width 134 height 9
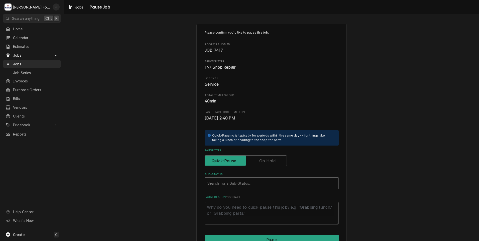
click at [269, 161] on label "Pause Type" at bounding box center [246, 160] width 82 height 11
click at [269, 161] on input "Pause Type" at bounding box center [246, 160] width 78 height 11
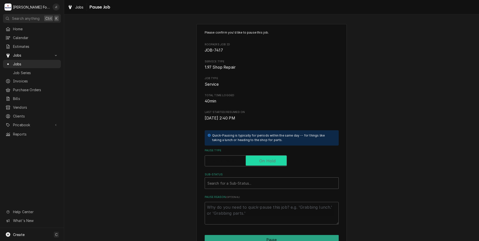
checkbox input "true"
click at [252, 180] on div "Sub-Status" at bounding box center [271, 183] width 129 height 9
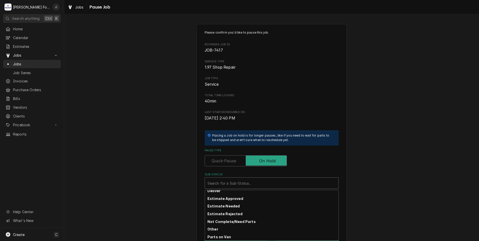
scroll to position [30, 0]
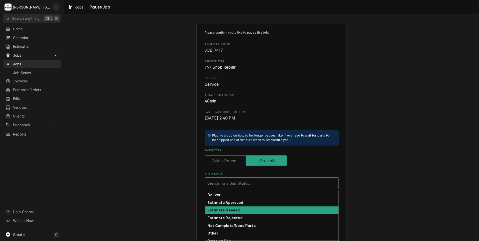
click at [231, 208] on strong "Estimate Needed" at bounding box center [223, 210] width 32 height 4
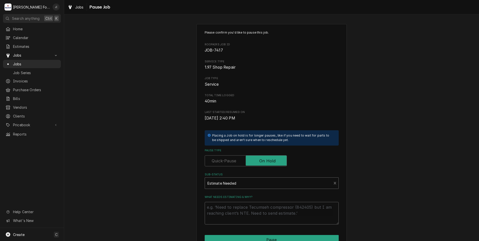
click at [231, 209] on textarea "What needs estimating & why?" at bounding box center [272, 213] width 134 height 23
type textarea "x"
type textarea "P"
type textarea "x"
type textarea "PR"
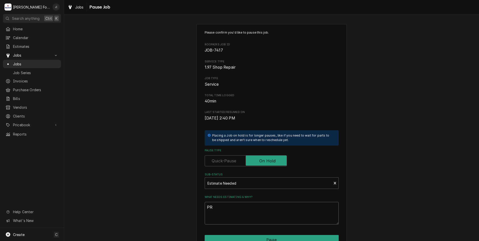
type textarea "x"
type textarea "PRI"
type textarea "x"
type textarea "PRIC"
type textarea "x"
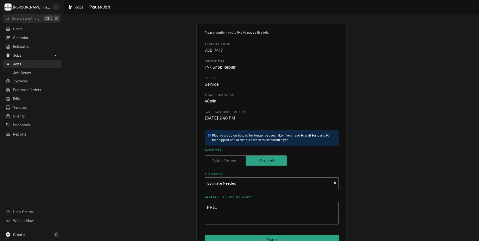
type textarea "PRICE"
type textarea "x"
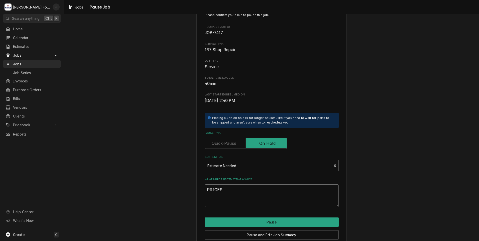
scroll to position [40, 0]
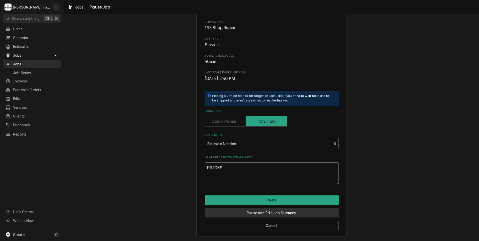
type textarea "PRICES"
click at [271, 210] on button "Pause and Edit Job Summary" at bounding box center [272, 212] width 134 height 9
type textarea "x"
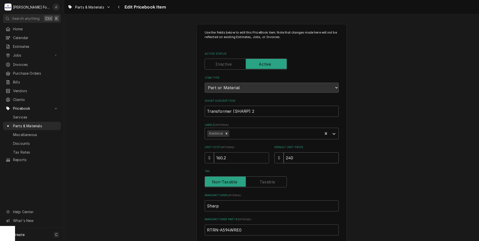
drag, startPoint x: 290, startPoint y: 157, endPoint x: 207, endPoint y: 147, distance: 84.0
click at [207, 147] on div "Unit Cost ( optional ) $ 160.2 Default Unit Price $ 240" at bounding box center [272, 154] width 134 height 18
type textarea "x"
type input "2"
type textarea "x"
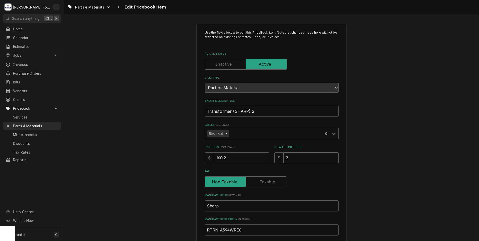
type input "21"
type textarea "x"
type input "210"
type textarea "x"
type input "210.0"
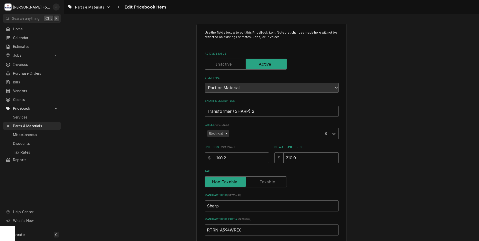
type textarea "x"
type input "210.00"
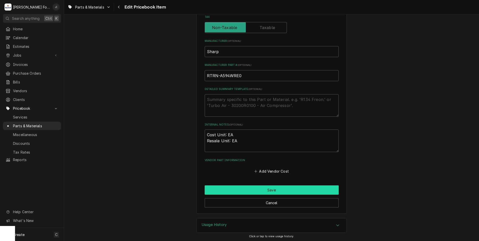
click at [282, 190] on button "Save" at bounding box center [272, 189] width 134 height 9
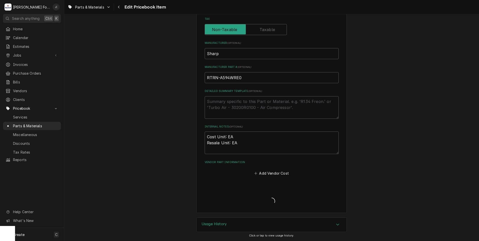
scroll to position [152, 0]
type textarea "x"
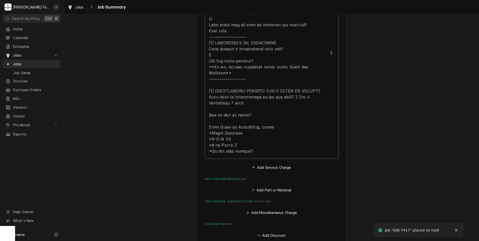
scroll to position [200, 0]
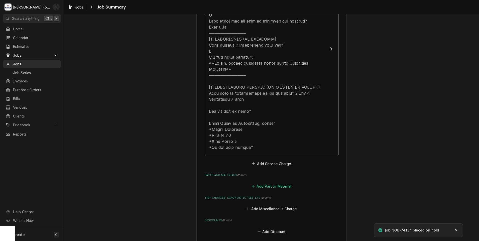
click at [261, 183] on button "Add Part or Material" at bounding box center [271, 186] width 41 height 7
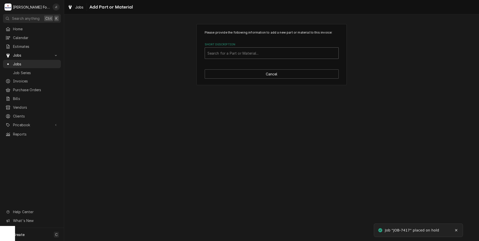
click at [222, 53] on div "Short Description" at bounding box center [271, 53] width 129 height 9
type input "RV-MZA295WRE"
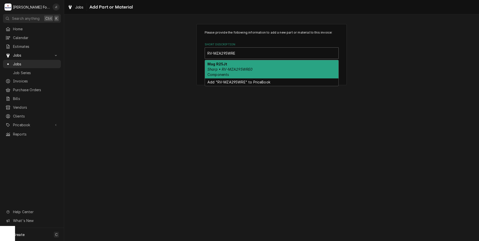
click at [238, 69] on em "Sharp • RV-MZA295WRE0" at bounding box center [229, 69] width 45 height 4
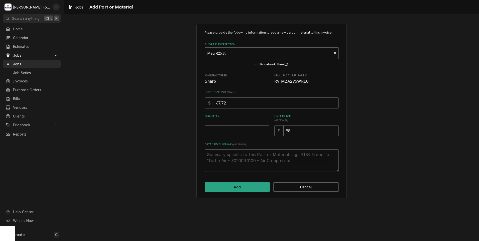
click at [246, 127] on input "Quantity" at bounding box center [237, 130] width 64 height 11
type textarea "x"
type input "1"
click at [249, 187] on button "Add" at bounding box center [237, 186] width 65 height 9
type textarea "x"
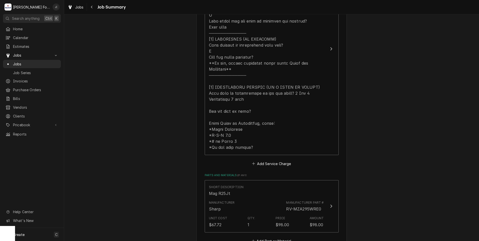
scroll to position [250, 0]
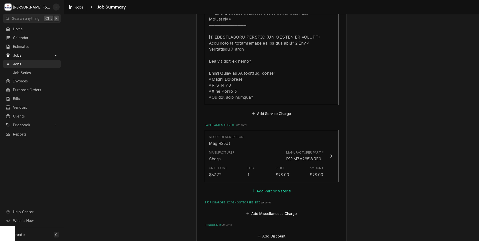
click at [269, 187] on button "Add Part or Material" at bounding box center [271, 190] width 41 height 7
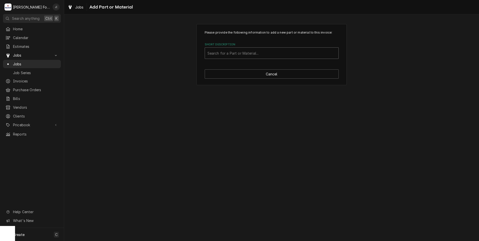
click at [248, 52] on div "Short Description" at bounding box center [271, 53] width 129 height 9
type input "RTRN-A59"
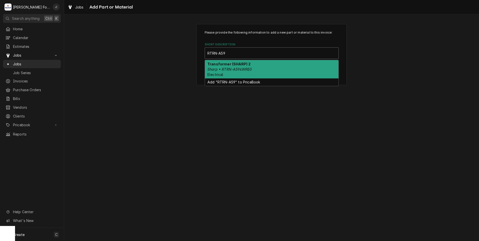
click at [247, 72] on div "Transformer (SHARP) 2 Sharp • RTRN-A594WRE0 Electrical" at bounding box center [272, 69] width 134 height 18
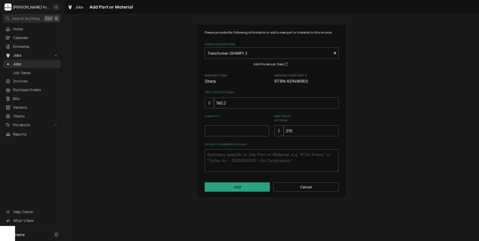
click at [250, 134] on input "Quantity" at bounding box center [237, 130] width 64 height 11
type textarea "x"
type input "1"
click at [241, 190] on button "Add" at bounding box center [237, 186] width 65 height 9
type textarea "x"
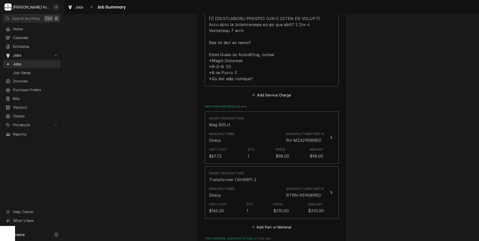
scroll to position [301, 0]
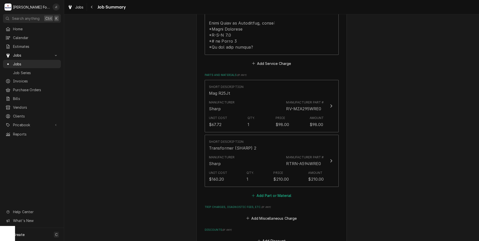
click at [269, 192] on button "Add Part or Material" at bounding box center [271, 195] width 41 height 7
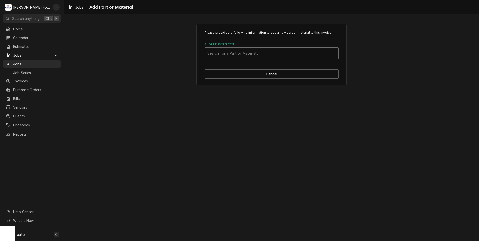
click at [255, 54] on div "Short Description" at bounding box center [271, 53] width 129 height 9
type input "J60304080"
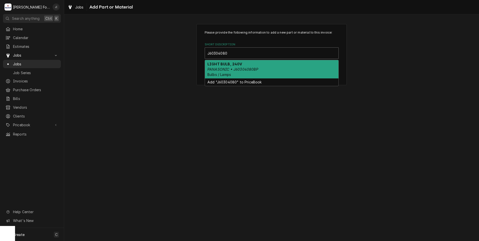
click at [254, 69] on em "PANASONIC • J60304080BP" at bounding box center [232, 69] width 51 height 4
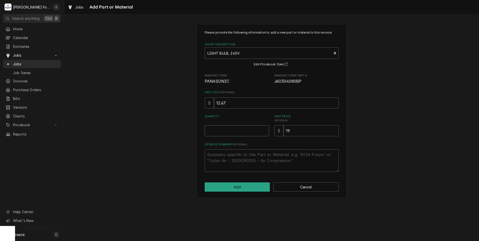
click at [252, 129] on input "Quantity" at bounding box center [237, 130] width 64 height 11
type textarea "x"
type input "1"
click at [263, 183] on button "Add" at bounding box center [237, 186] width 65 height 9
type textarea "x"
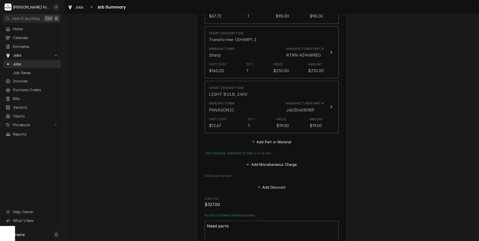
scroll to position [401, 0]
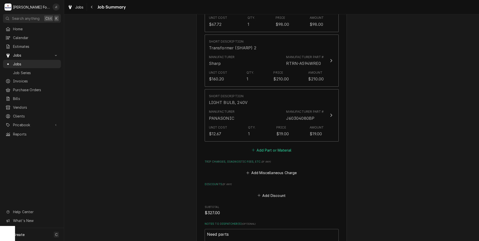
click at [272, 147] on button "Add Part or Material" at bounding box center [271, 150] width 41 height 7
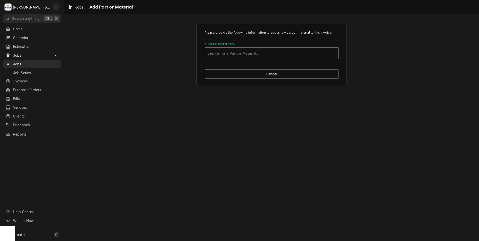
click at [259, 53] on div "Short Description" at bounding box center [271, 53] width 129 height 9
type input "SSDT"
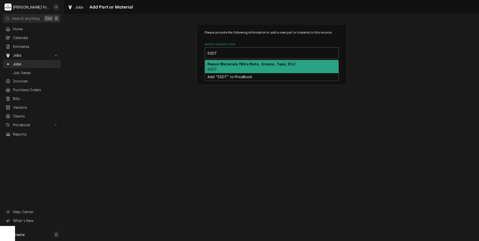
click at [243, 66] on div "Repair Materials (Wire Nuts, Grease, Tape, Etc) SSDT" at bounding box center [272, 66] width 134 height 13
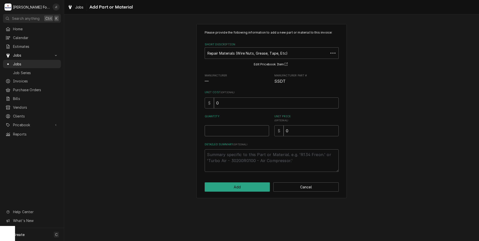
click at [229, 136] on div "Please provide the following information to add a new part or material to this …" at bounding box center [272, 101] width 134 height 142
type textarea "x"
type input "1"
type textarea "x"
type input "8"
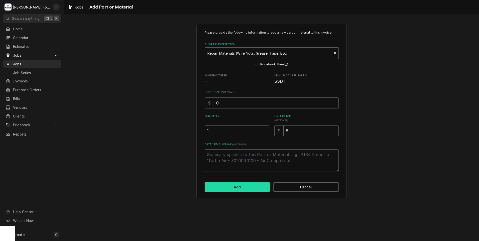
click at [237, 185] on button "Add" at bounding box center [237, 186] width 65 height 9
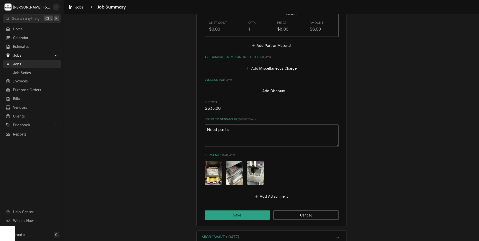
scroll to position [591, 0]
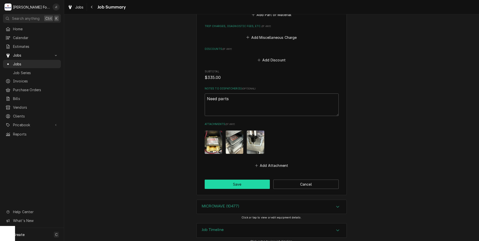
click at [237, 180] on button "Save" at bounding box center [237, 184] width 65 height 9
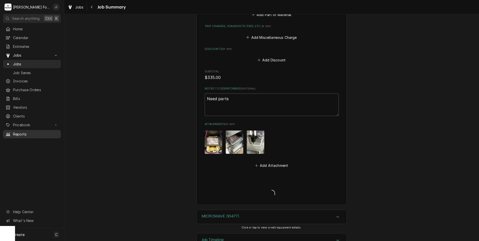
type textarea "x"
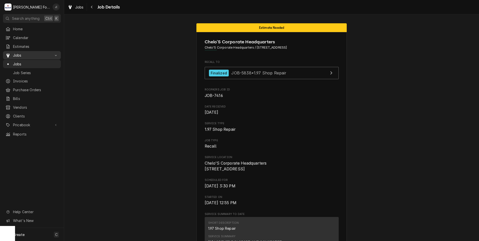
scroll to position [945, 0]
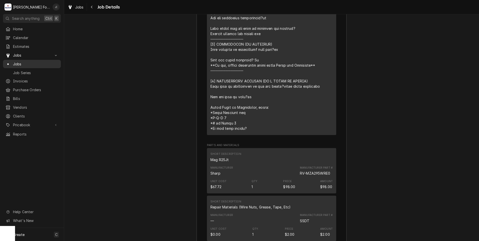
click at [28, 63] on span "Jobs" at bounding box center [35, 63] width 45 height 5
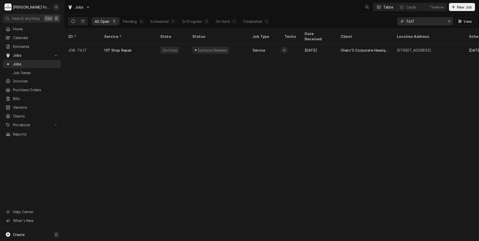
drag, startPoint x: 427, startPoint y: 23, endPoint x: 347, endPoint y: 22, distance: 79.2
click at [348, 22] on div "All Open 1 Pending 0 Scheduled 0 In Progress 0 On Hold 1 Completed 0 7417 View" at bounding box center [271, 21] width 407 height 14
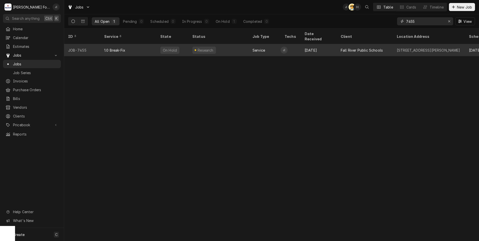
type input "7455"
click at [228, 44] on div "Research" at bounding box center [218, 50] width 60 height 12
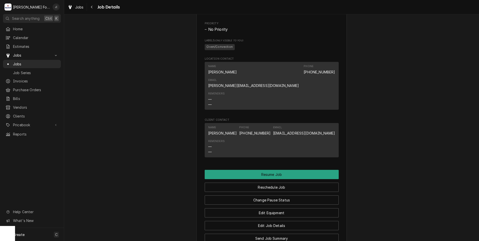
scroll to position [533, 0]
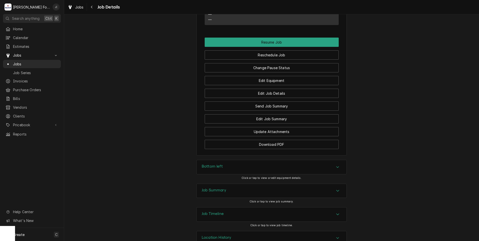
click at [210, 164] on h3 "Bottom left" at bounding box center [212, 166] width 21 height 5
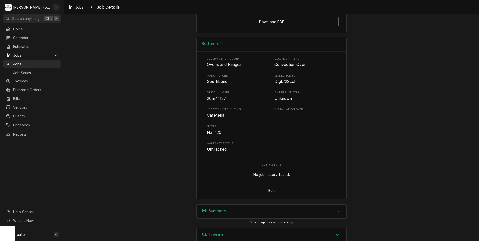
scroll to position [676, 0]
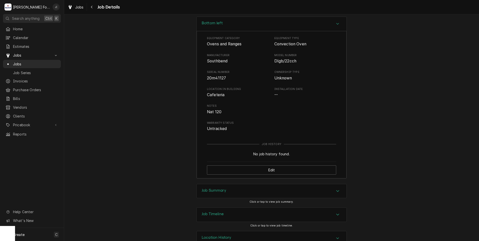
click at [208, 184] on div "Job Summary" at bounding box center [272, 191] width 150 height 14
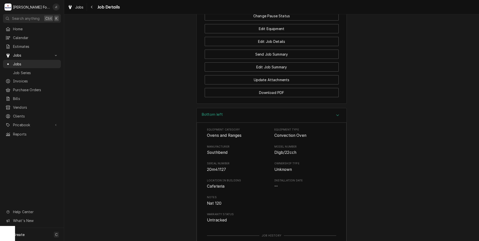
scroll to position [551, 0]
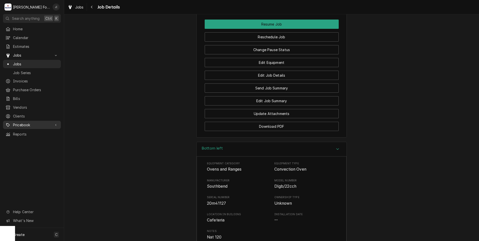
click at [29, 122] on span "Pricebook" at bounding box center [32, 124] width 38 height 5
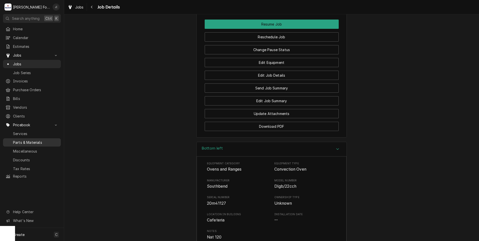
click at [33, 140] on span "Parts & Materials" at bounding box center [35, 142] width 45 height 5
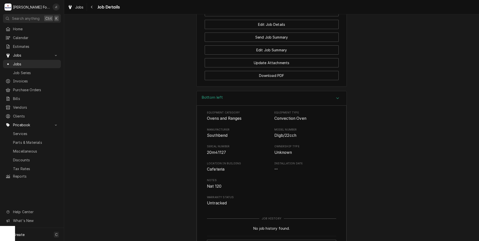
scroll to position [452, 0]
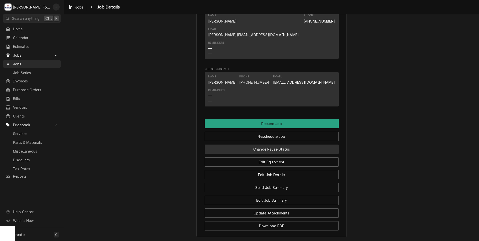
click at [289, 145] on button "Change Pause Status" at bounding box center [272, 149] width 134 height 9
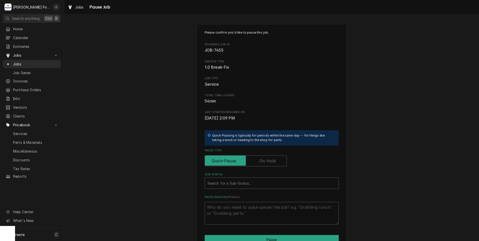
click at [267, 161] on label "Pause Type" at bounding box center [246, 160] width 82 height 11
click at [267, 161] on input "Pause Type" at bounding box center [246, 160] width 78 height 11
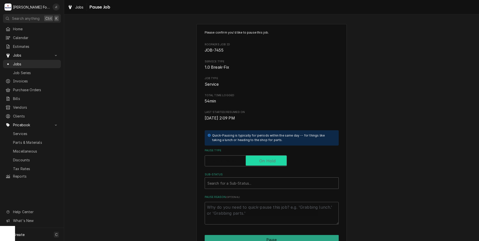
checkbox input "true"
click at [253, 184] on div "Sub-Status" at bounding box center [271, 183] width 129 height 9
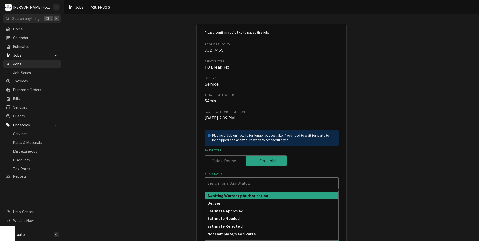
scroll to position [30, 0]
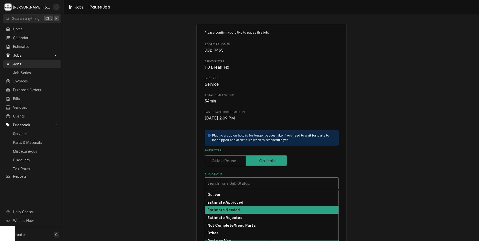
click at [233, 210] on strong "Estimate Needed" at bounding box center [223, 210] width 32 height 4
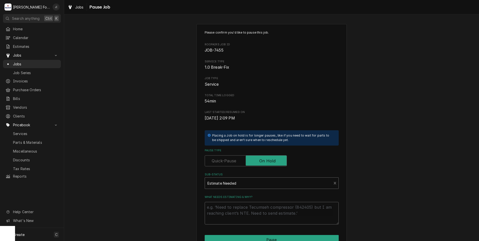
click at [232, 217] on textarea "What needs estimating & why?" at bounding box center [272, 213] width 134 height 23
type textarea "x"
type textarea "P"
type textarea "x"
type textarea "PR"
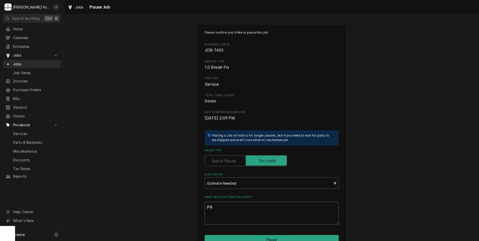
type textarea "x"
type textarea "PRI"
type textarea "x"
type textarea "PRIC"
type textarea "x"
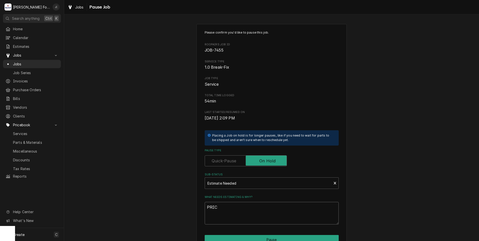
type textarea "PRICE"
type textarea "x"
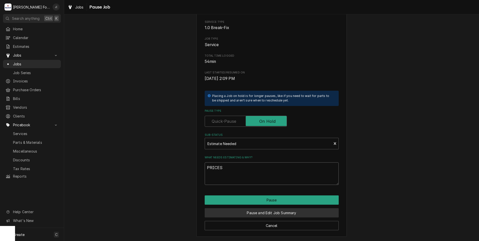
type textarea "PRICES"
click at [229, 210] on button "Pause and Edit Job Summary" at bounding box center [272, 212] width 134 height 9
type textarea "x"
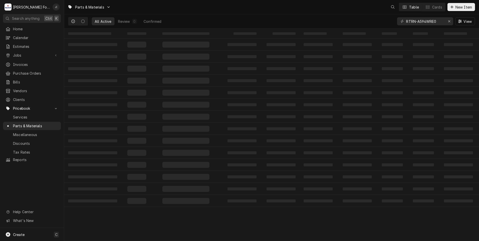
click at [454, 21] on div "RTRN-A594WRE0 View" at bounding box center [436, 21] width 78 height 14
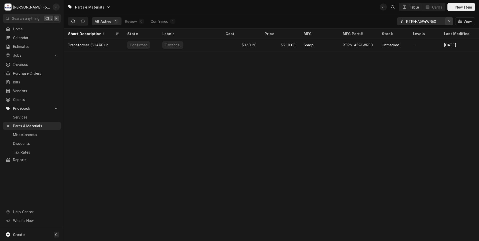
click at [451, 22] on div "Erase input" at bounding box center [449, 21] width 5 height 5
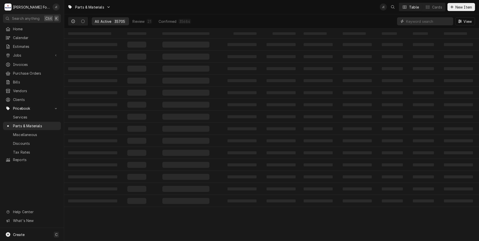
paste input "1177540"
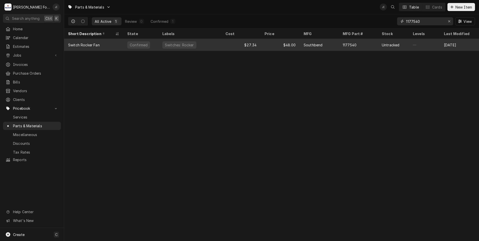
type input "1177540"
click at [156, 43] on div "Confirmed" at bounding box center [140, 45] width 35 height 12
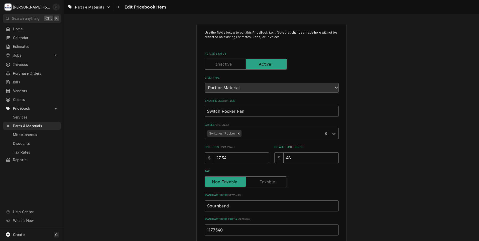
drag, startPoint x: 286, startPoint y: 158, endPoint x: 212, endPoint y: 148, distance: 75.0
click at [212, 148] on div "Unit Cost ( optional ) $ 27.34 Default Unit Price $ 48" at bounding box center [272, 154] width 134 height 18
type textarea "x"
type input "5"
type textarea "x"
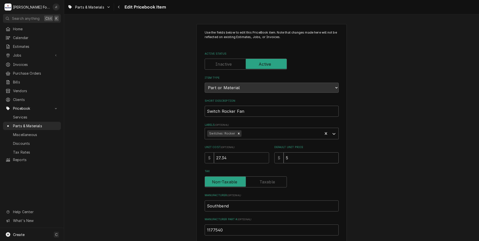
type input "55"
type textarea "x"
type input "55.0"
type textarea "x"
type input "55.00"
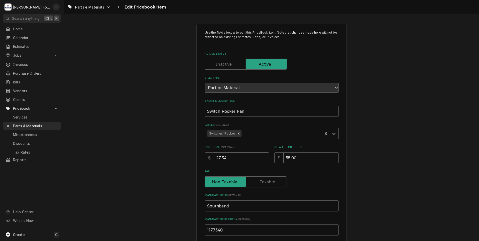
drag, startPoint x: 228, startPoint y: 158, endPoint x: 105, endPoint y: 167, distance: 122.8
click at [163, 159] on div "Use the fields below to edit this PriceBook item. Note that changes made here w…" at bounding box center [271, 196] width 415 height 353
type textarea "x"
type input "2"
type textarea "x"
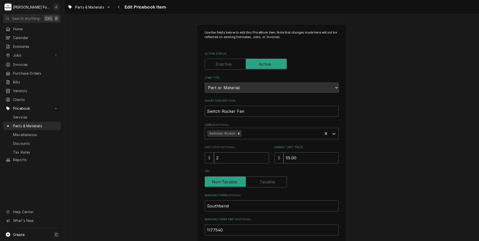
type input "27"
type textarea "x"
type input "27.3"
type textarea "x"
type input "27.32"
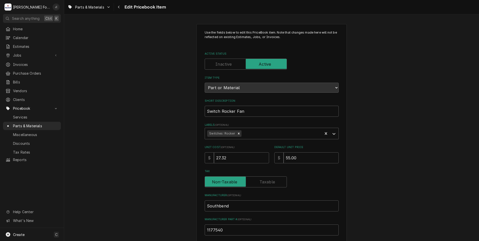
scroll to position [125, 0]
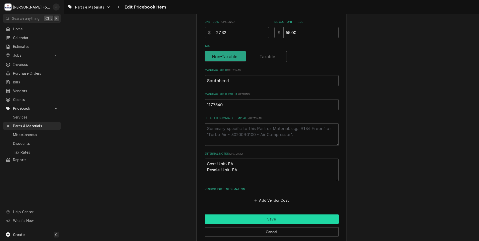
click at [228, 218] on button "Save" at bounding box center [272, 218] width 134 height 9
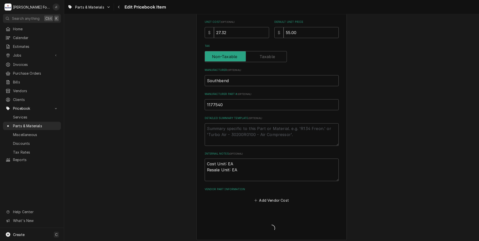
type textarea "x"
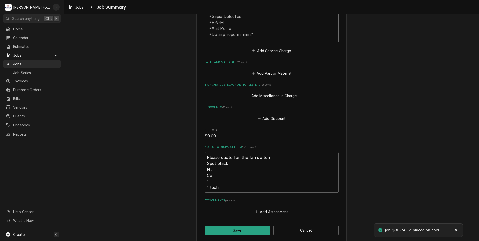
scroll to position [290, 0]
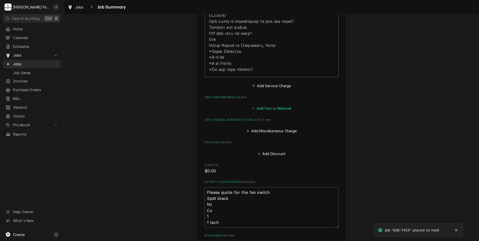
click at [268, 105] on button "Add Part or Material" at bounding box center [271, 108] width 41 height 7
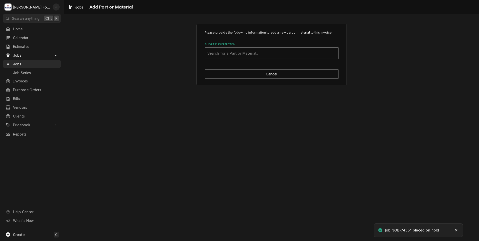
click at [229, 54] on div "Short Description" at bounding box center [271, 53] width 129 height 9
type input "1177540"
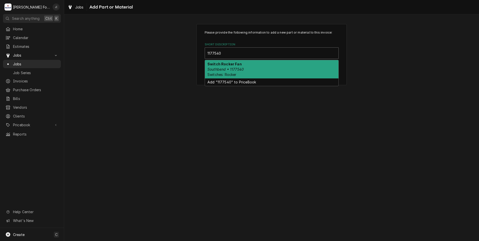
click at [244, 71] on div "Switch Rocker Fan Southbend • 1177540 Switches: Rocker" at bounding box center [272, 69] width 134 height 18
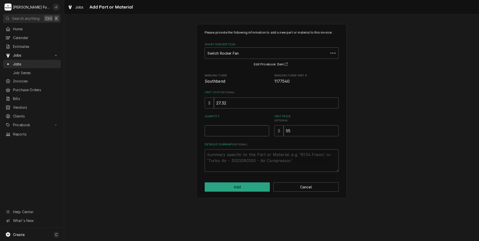
click at [240, 132] on input "Quantity" at bounding box center [237, 130] width 64 height 11
type textarea "x"
type input "1"
click at [257, 187] on button "Add" at bounding box center [237, 186] width 65 height 9
type textarea "x"
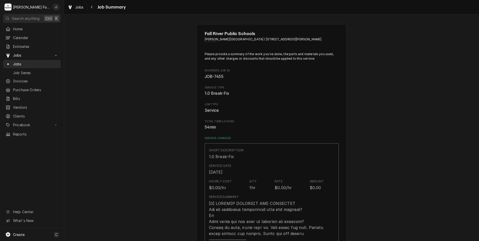
scroll to position [290, 0]
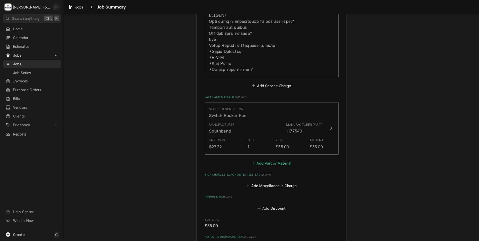
click at [261, 160] on button "Add Part or Material" at bounding box center [271, 163] width 41 height 7
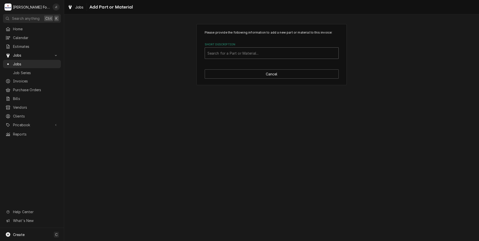
click at [254, 56] on div "Short Description" at bounding box center [271, 53] width 129 height 9
type input "SSDT"
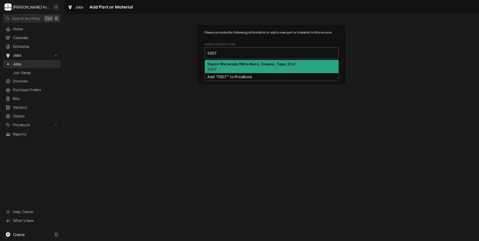
click at [239, 67] on div "Repair Materials (Wire Nuts, Grease, Tape, Etc) SSDT" at bounding box center [272, 66] width 134 height 13
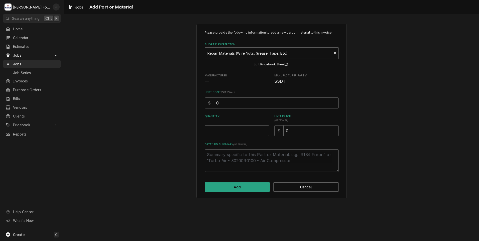
click at [229, 133] on input "Quantity" at bounding box center [237, 130] width 64 height 11
type textarea "x"
type input "1"
type textarea "x"
type input "2"
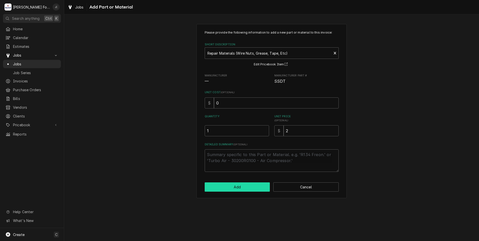
click at [257, 188] on button "Add" at bounding box center [237, 186] width 65 height 9
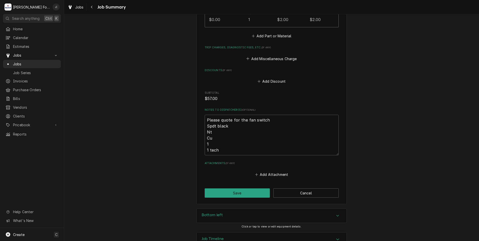
scroll to position [475, 0]
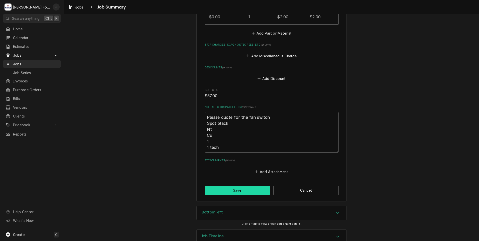
click at [246, 186] on button "Save" at bounding box center [237, 190] width 65 height 9
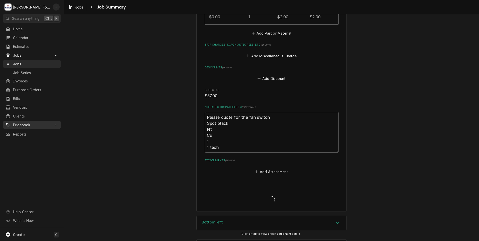
type textarea "x"
